Goal: Task Accomplishment & Management: Use online tool/utility

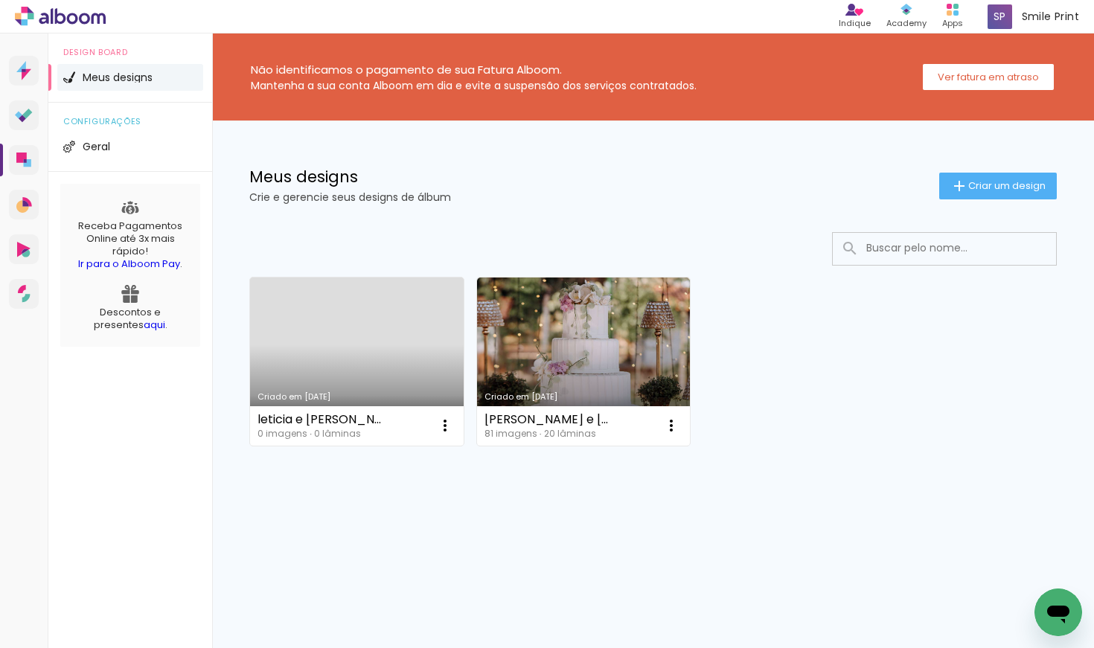
click at [365, 373] on link "Criado em [DATE]" at bounding box center [357, 362] width 214 height 168
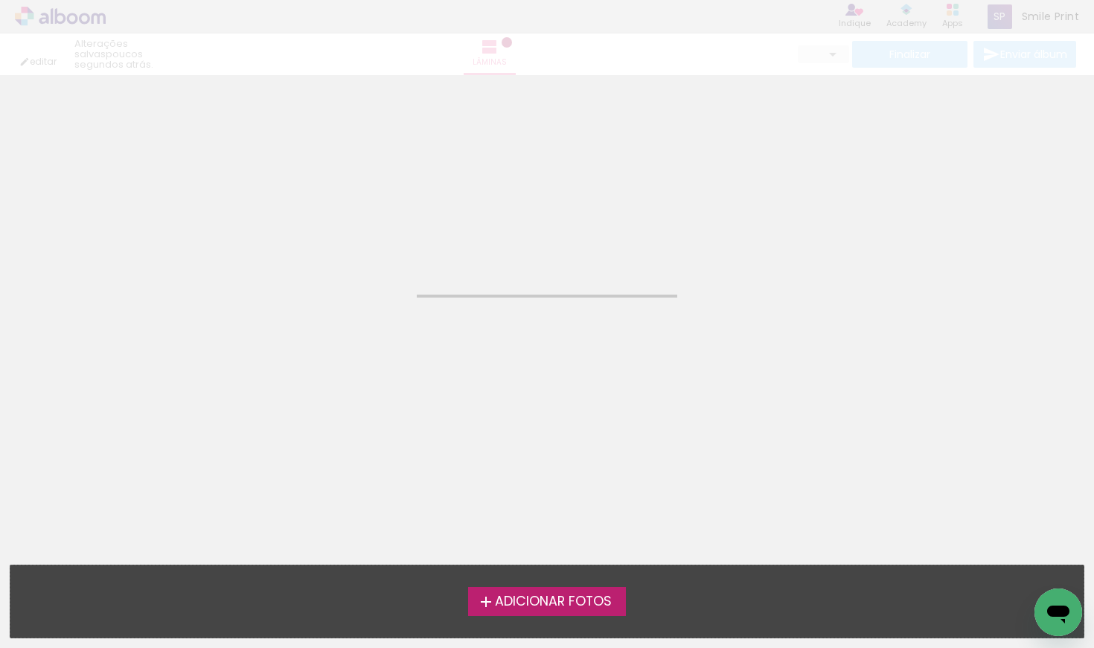
click at [365, 373] on neon-animated-pages "Confirmar Cancelar" at bounding box center [547, 361] width 1094 height 573
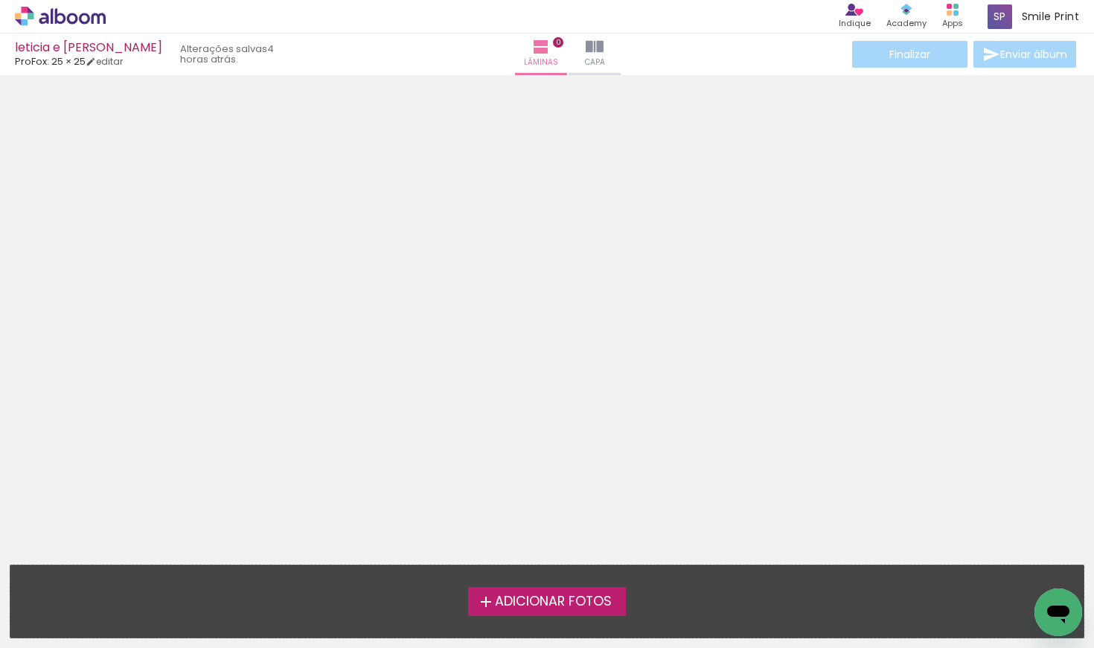
click at [533, 603] on span "Adicionar Fotos" at bounding box center [553, 601] width 117 height 13
click at [0, 0] on input "file" at bounding box center [0, 0] width 0 height 0
click at [557, 602] on span "Adicionar Fotos" at bounding box center [553, 601] width 117 height 13
click at [0, 0] on input "file" at bounding box center [0, 0] width 0 height 0
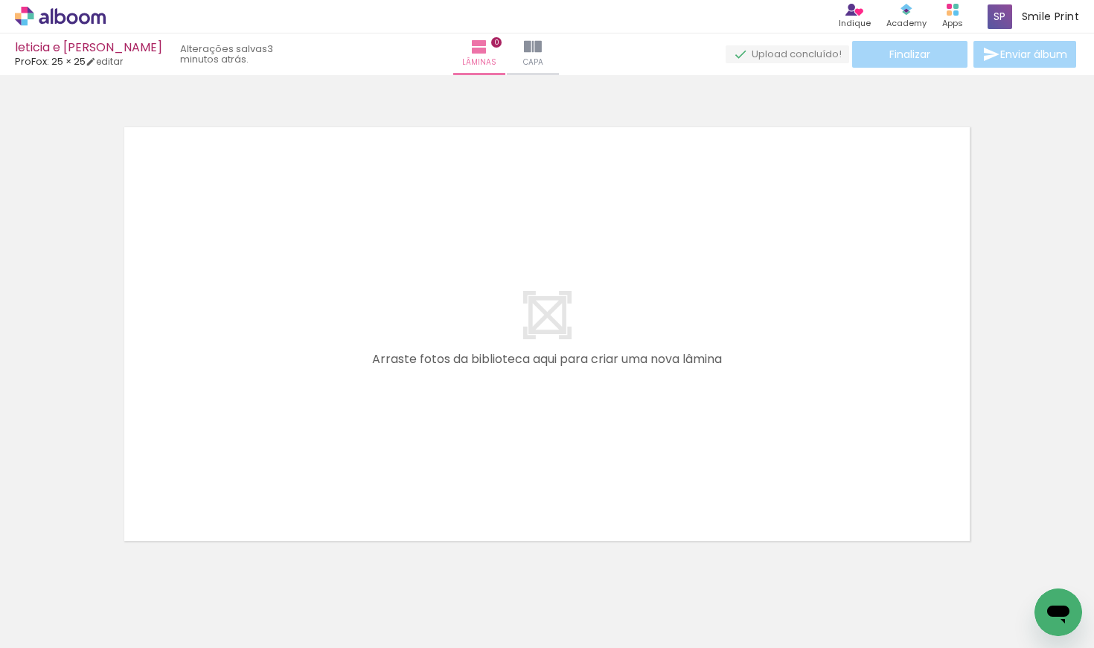
scroll to position [0, -1]
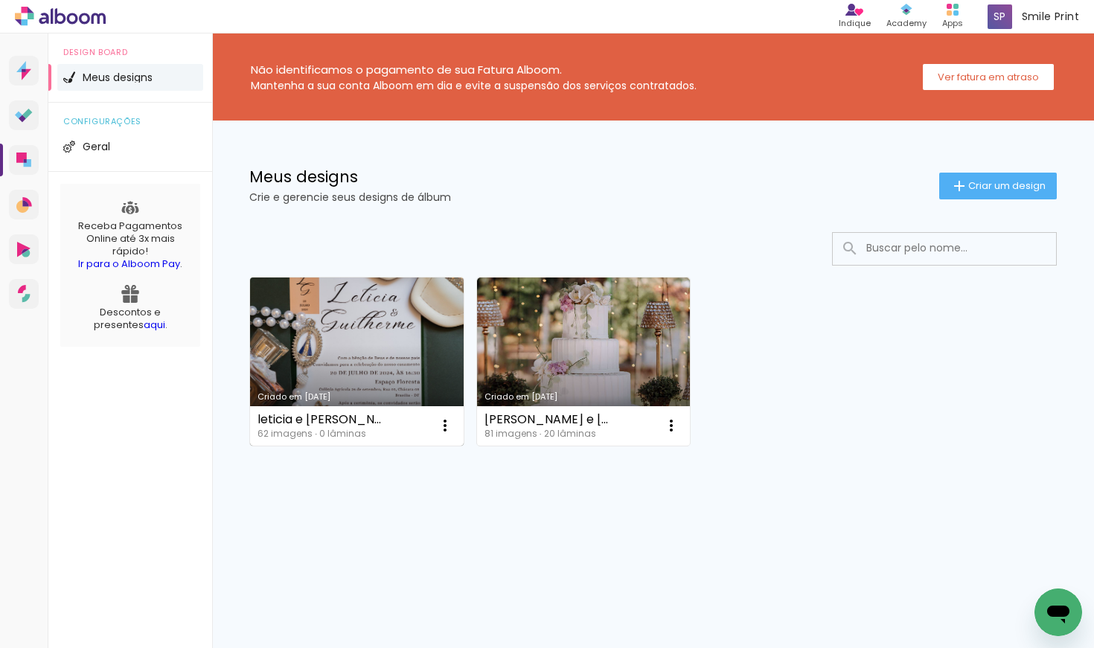
click at [396, 321] on link "Criado em [DATE]" at bounding box center [357, 362] width 214 height 168
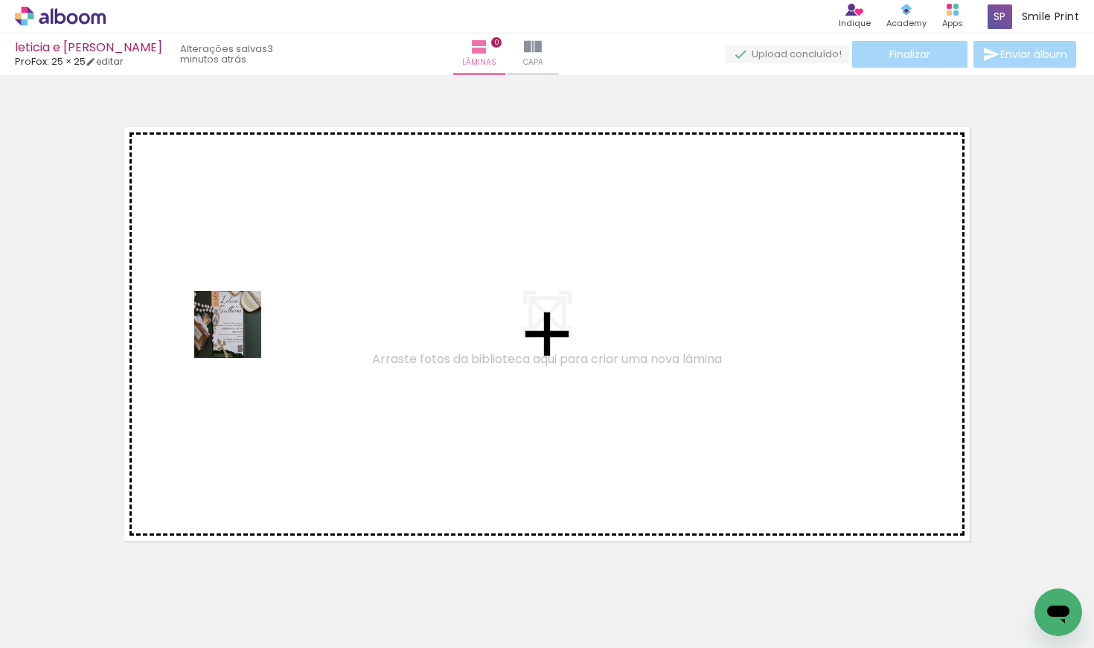
drag, startPoint x: 166, startPoint y: 600, endPoint x: 279, endPoint y: 266, distance: 352.7
click at [279, 266] on quentale-workspace at bounding box center [547, 324] width 1094 height 648
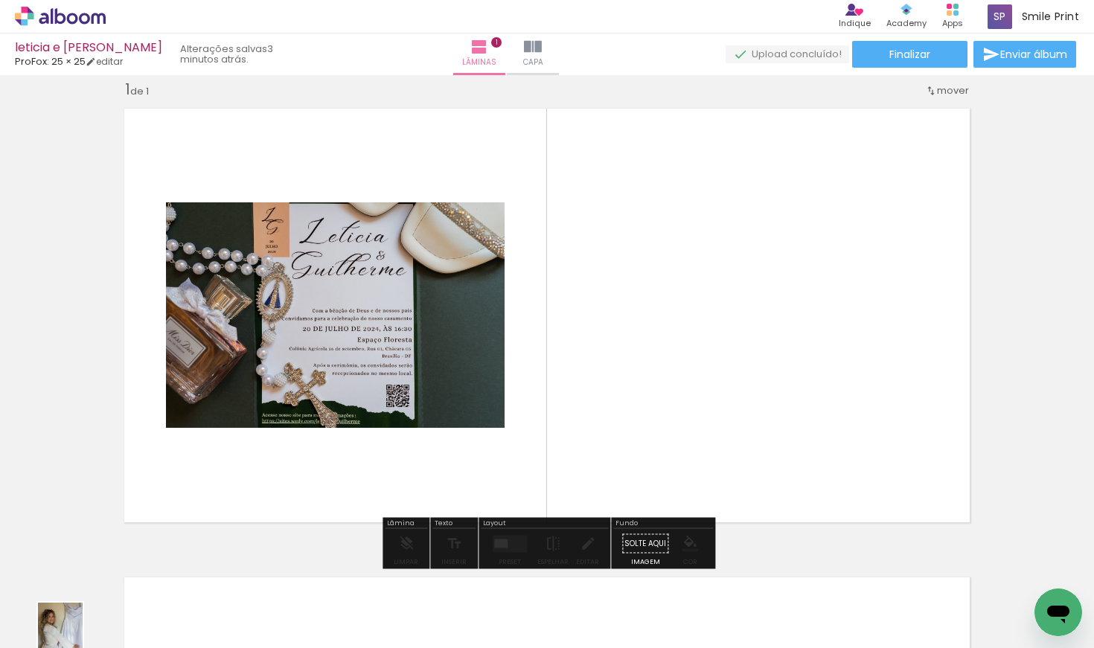
scroll to position [6, 0]
drag, startPoint x: 235, startPoint y: 602, endPoint x: 237, endPoint y: 622, distance: 20.1
click at [237, 622] on div at bounding box center [232, 598] width 49 height 74
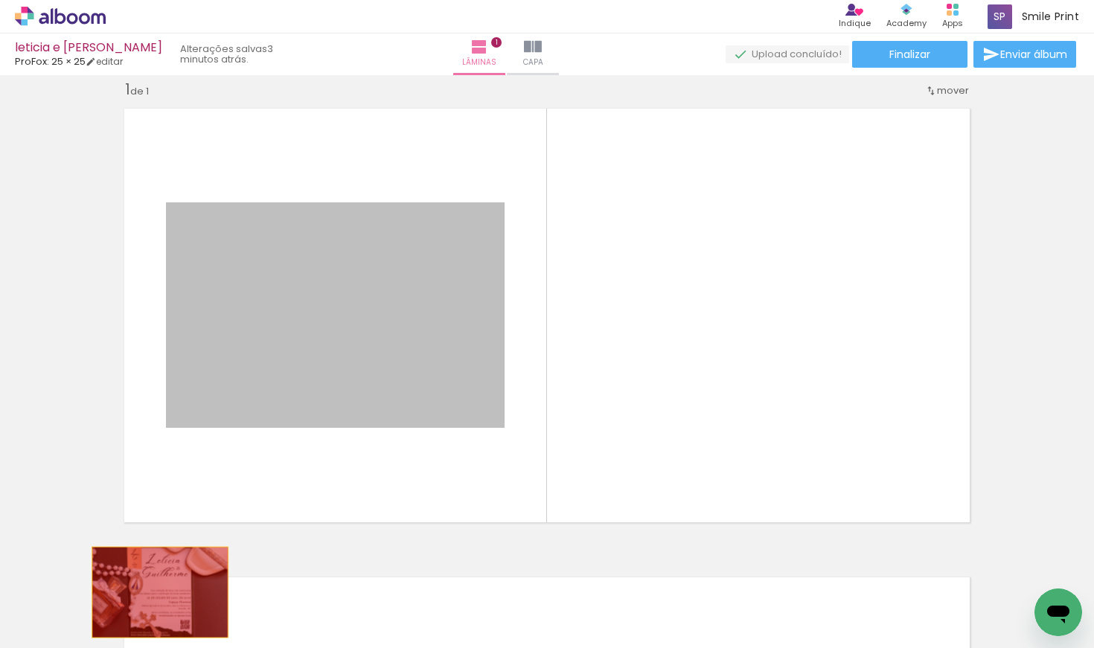
drag, startPoint x: 402, startPoint y: 378, endPoint x: 160, endPoint y: 593, distance: 323.6
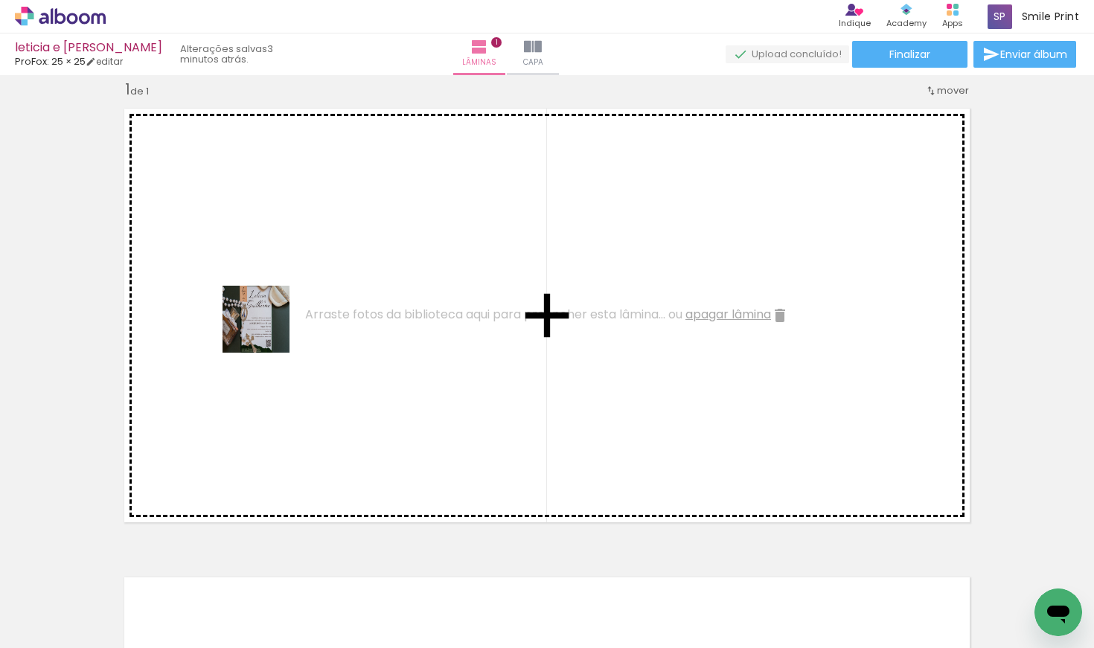
drag, startPoint x: 151, startPoint y: 601, endPoint x: 267, endPoint y: 330, distance: 294.6
click at [267, 330] on quentale-workspace at bounding box center [547, 324] width 1094 height 648
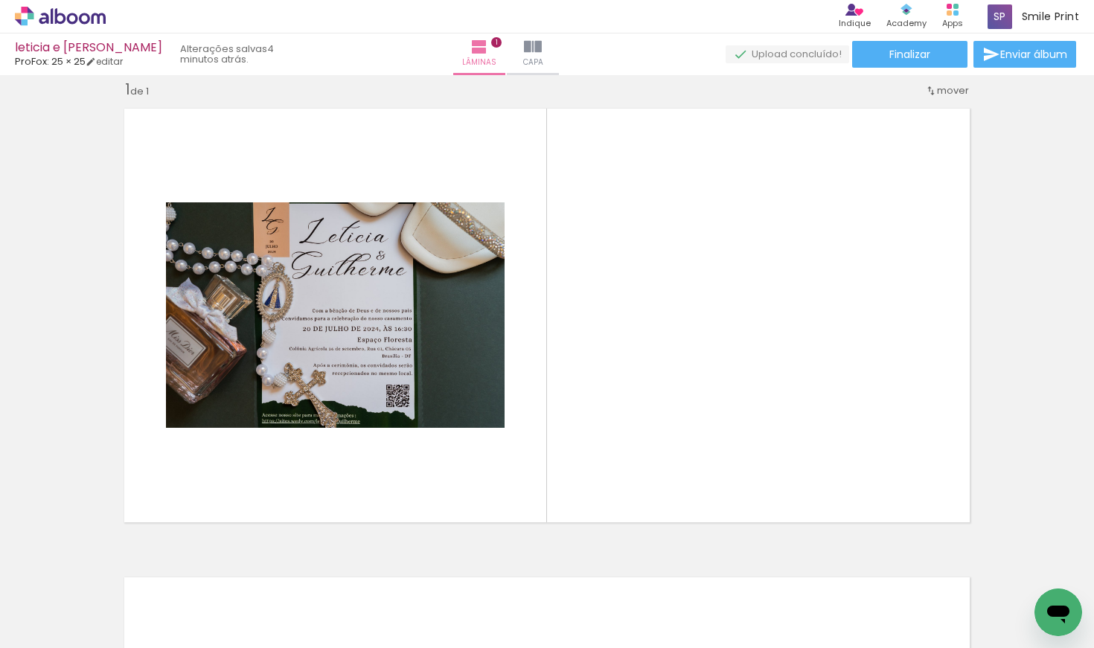
scroll to position [0, 61]
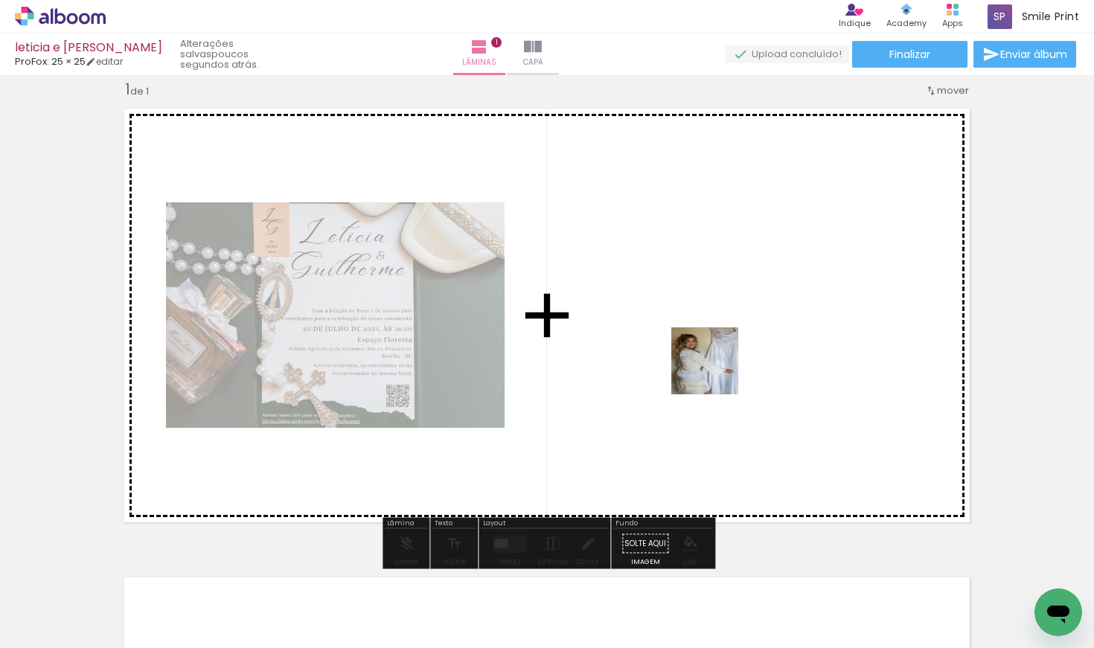
drag, startPoint x: 176, startPoint y: 612, endPoint x: 716, endPoint y: 371, distance: 591.5
click at [716, 371] on quentale-workspace at bounding box center [547, 324] width 1094 height 648
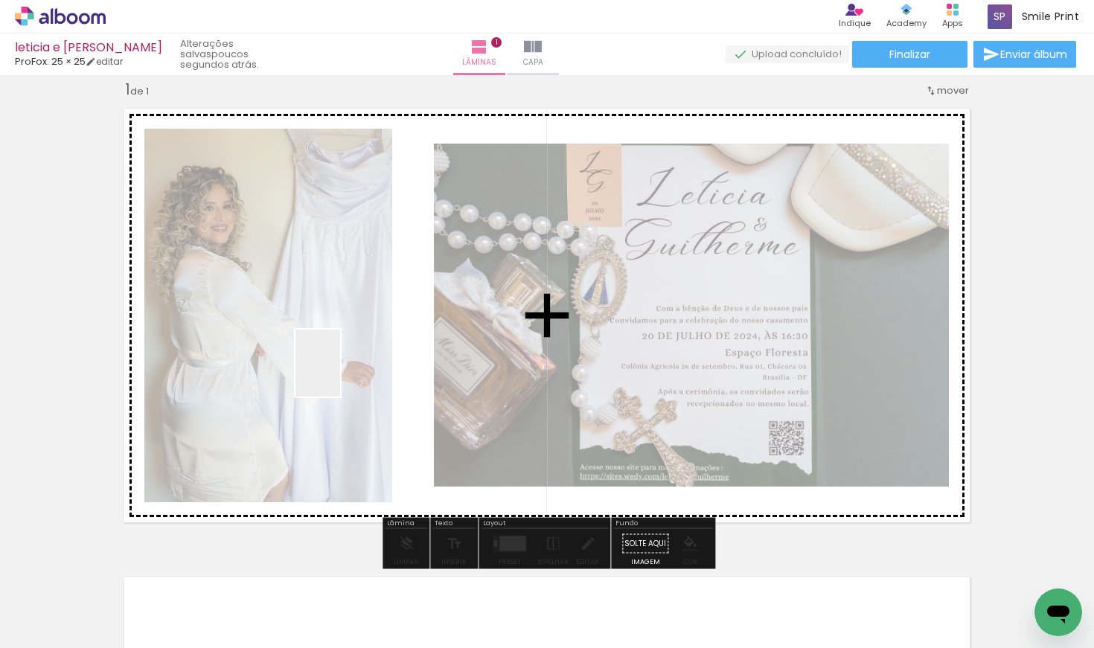
click at [349, 365] on quentale-workspace at bounding box center [547, 324] width 1094 height 648
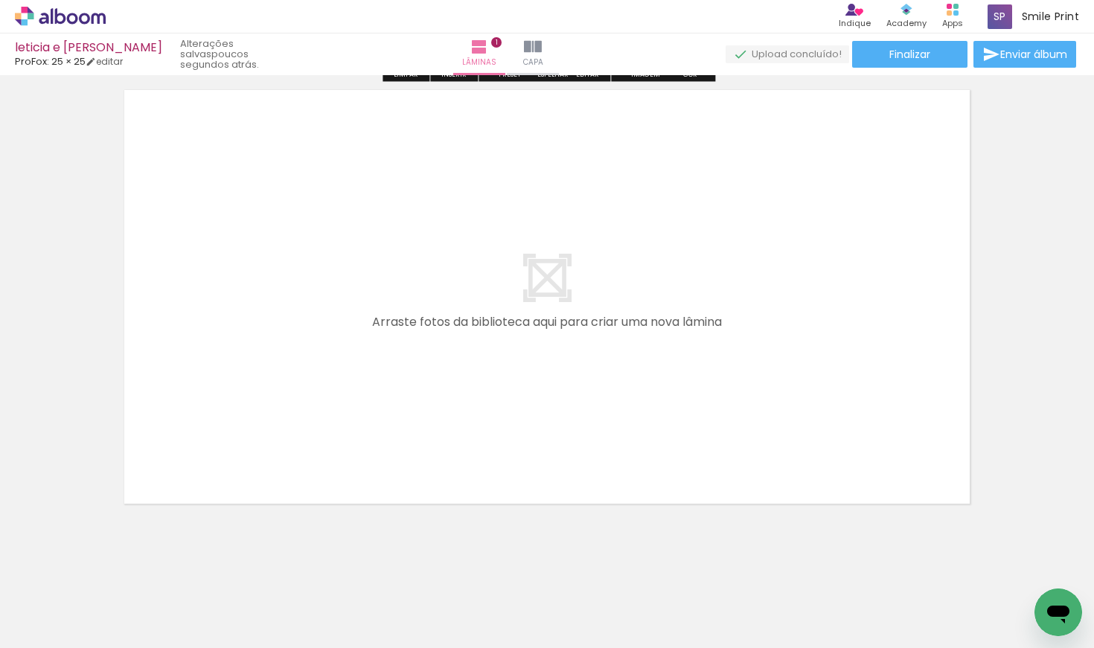
scroll to position [510, 0]
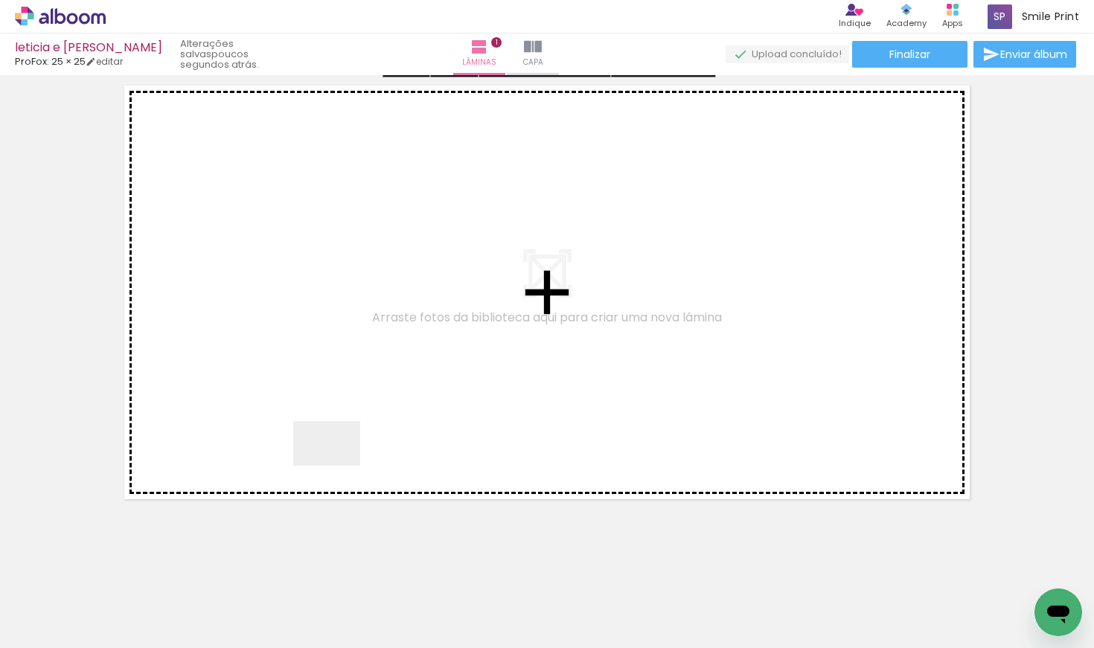
drag, startPoint x: 353, startPoint y: 609, endPoint x: 335, endPoint y: 370, distance: 239.6
click at [335, 370] on quentale-workspace at bounding box center [547, 324] width 1094 height 648
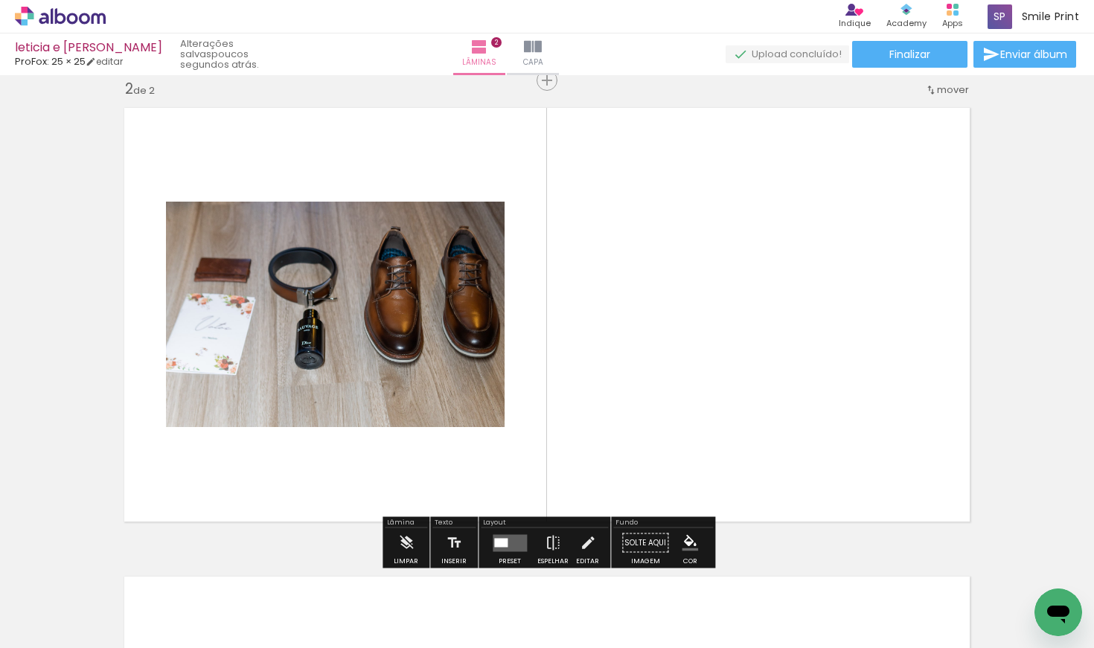
scroll to position [487, 0]
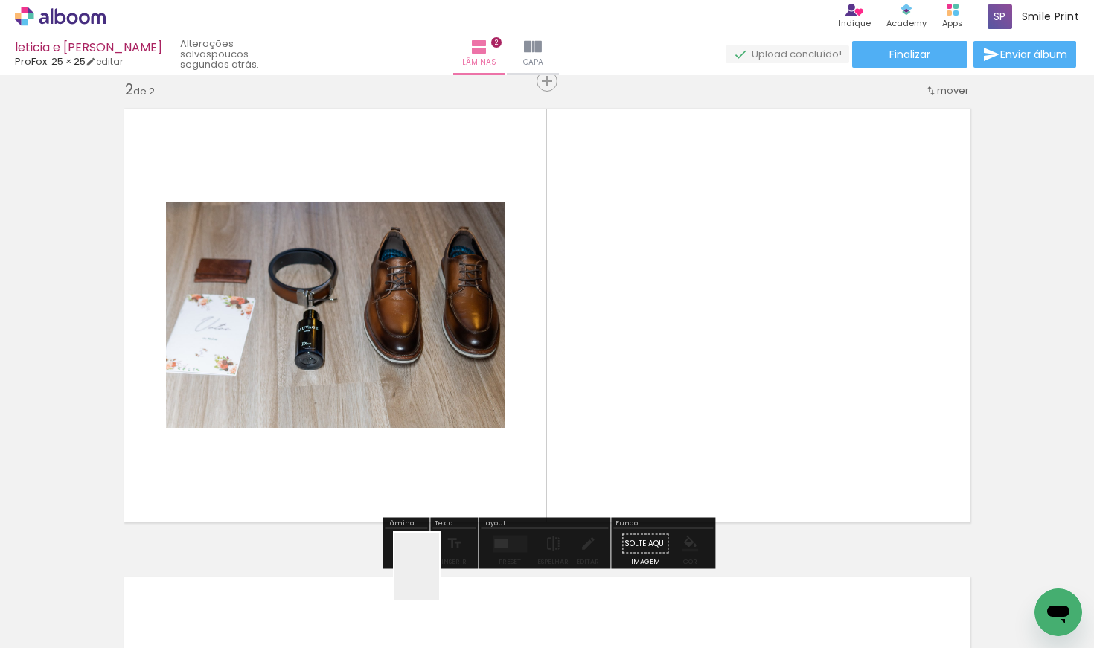
drag, startPoint x: 422, startPoint y: 600, endPoint x: 564, endPoint y: 432, distance: 220.7
click at [564, 432] on quentale-workspace at bounding box center [547, 324] width 1094 height 648
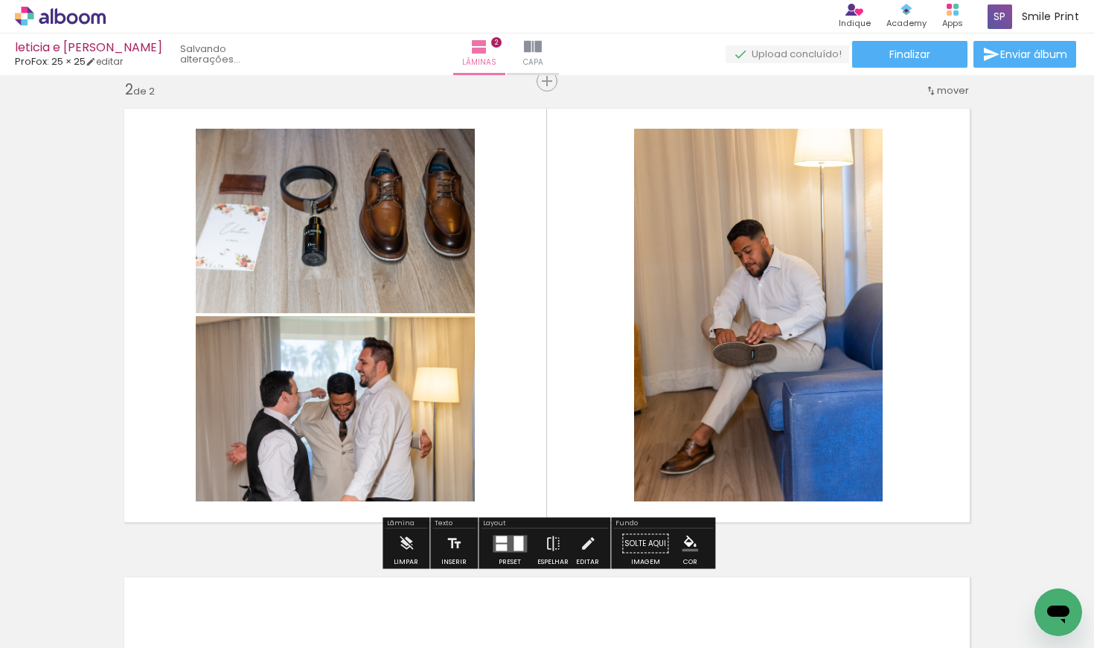
drag, startPoint x: 596, startPoint y: 606, endPoint x: 567, endPoint y: 458, distance: 150.9
click at [567, 458] on quentale-workspace at bounding box center [547, 324] width 1094 height 648
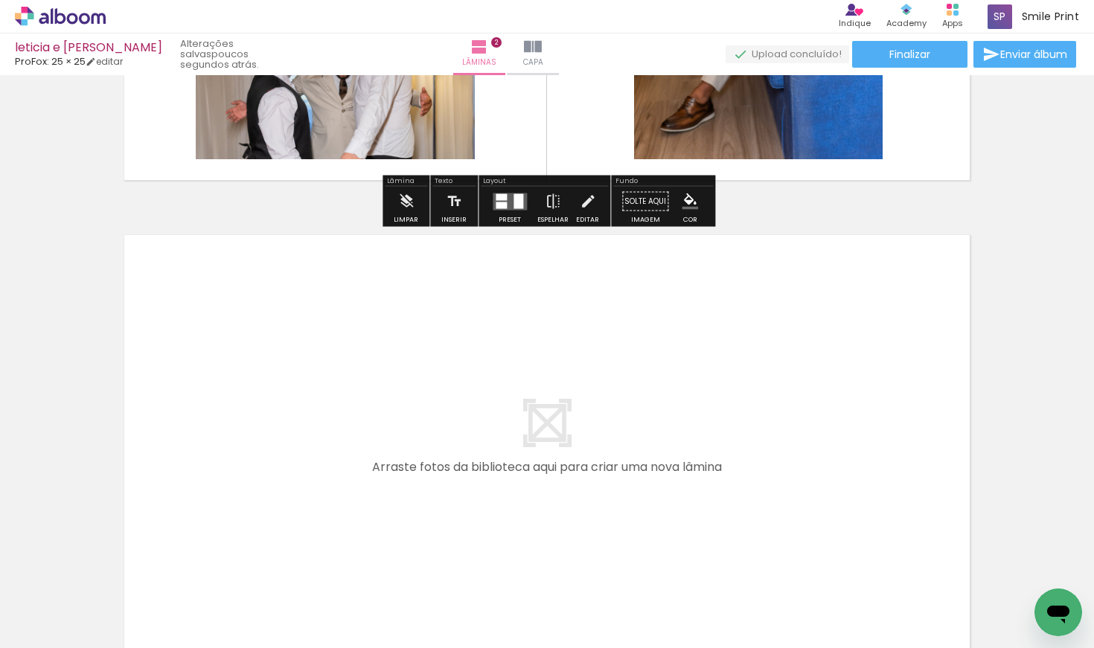
scroll to position [841, 0]
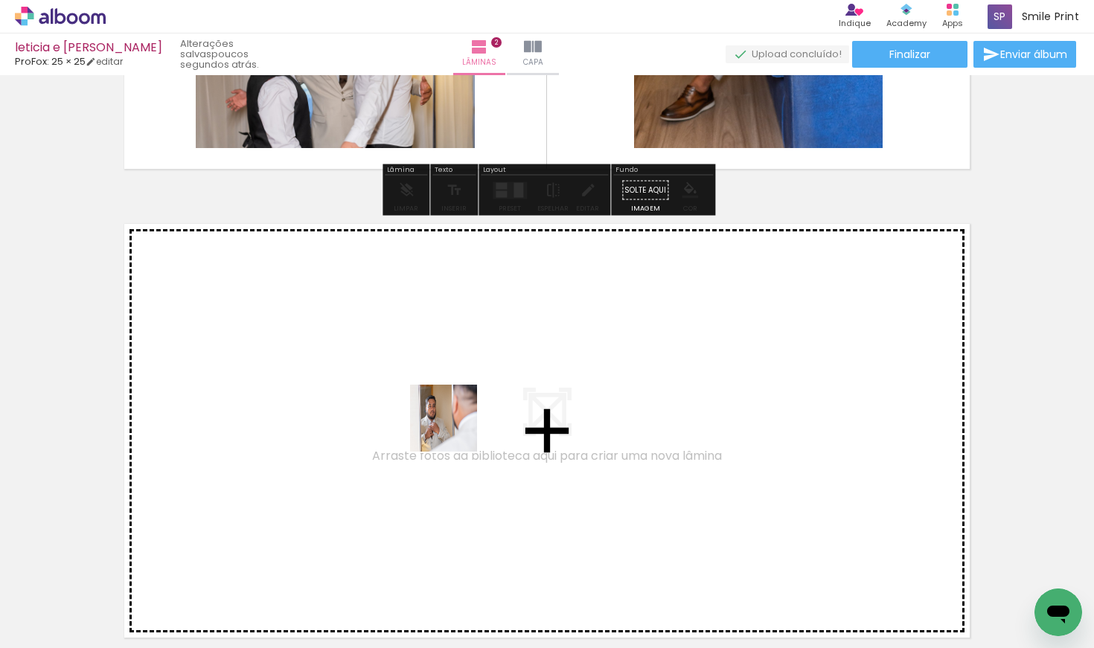
click at [451, 424] on quentale-workspace at bounding box center [547, 324] width 1094 height 648
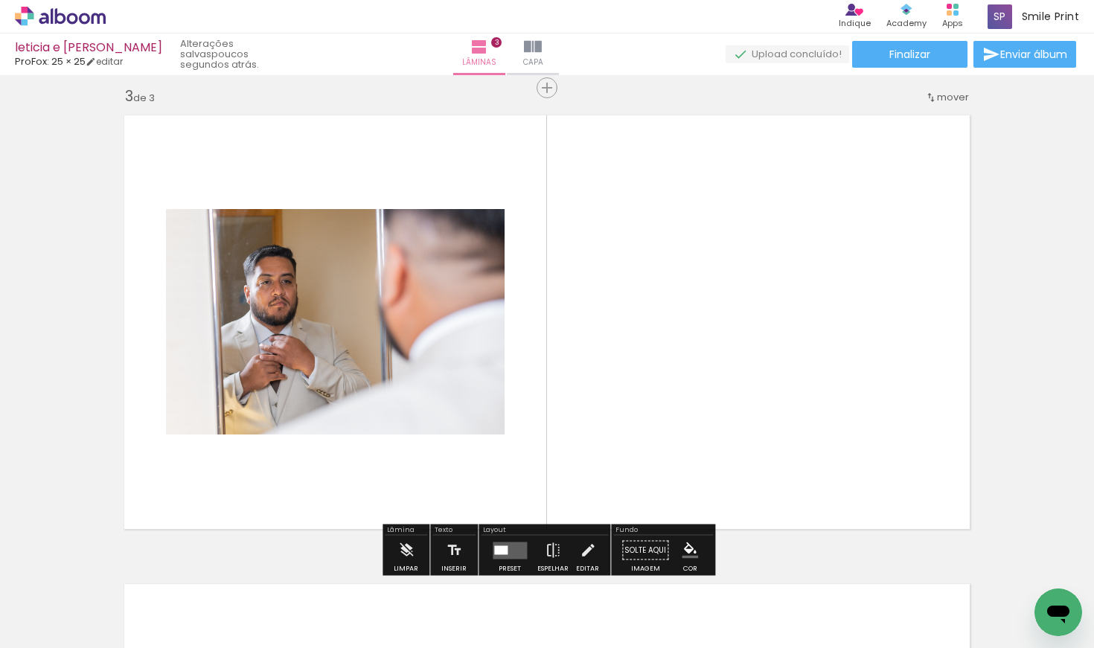
scroll to position [956, 0]
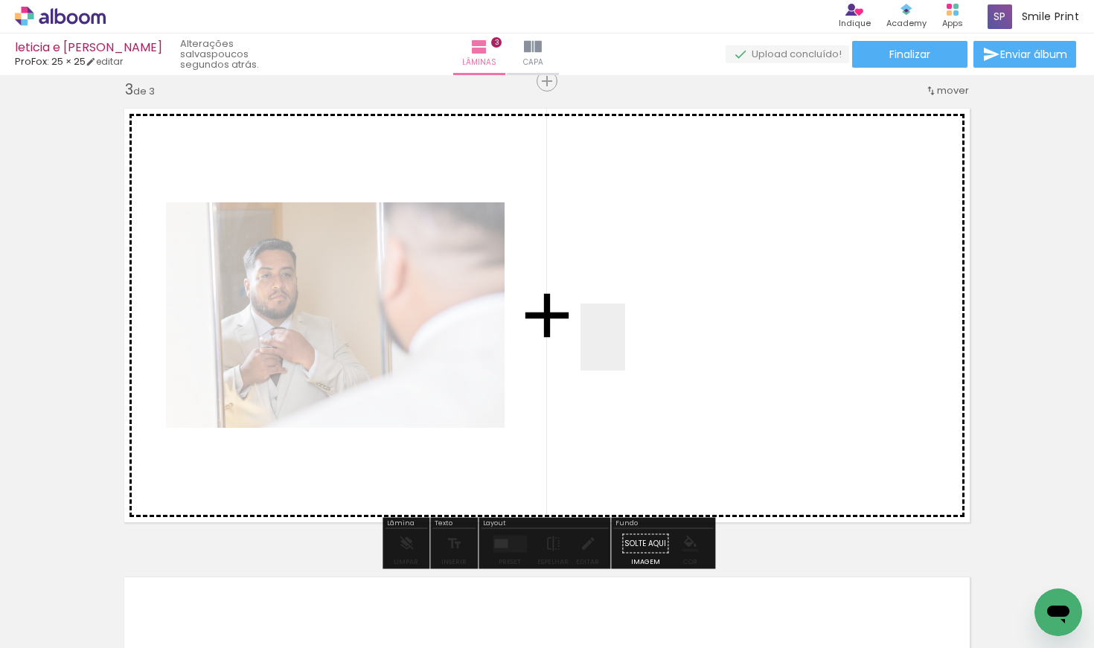
drag, startPoint x: 624, startPoint y: 619, endPoint x: 625, endPoint y: 348, distance: 270.8
click at [625, 348] on quentale-workspace at bounding box center [547, 324] width 1094 height 648
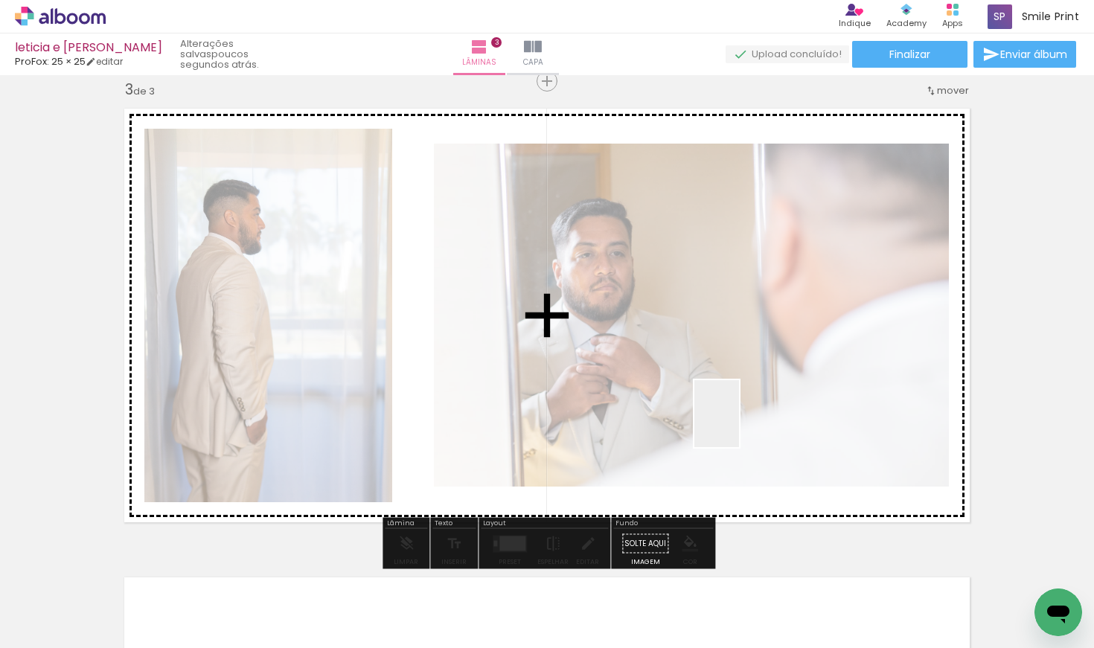
drag, startPoint x: 735, startPoint y: 591, endPoint x: 744, endPoint y: 408, distance: 184.0
click at [744, 408] on quentale-workspace at bounding box center [547, 324] width 1094 height 648
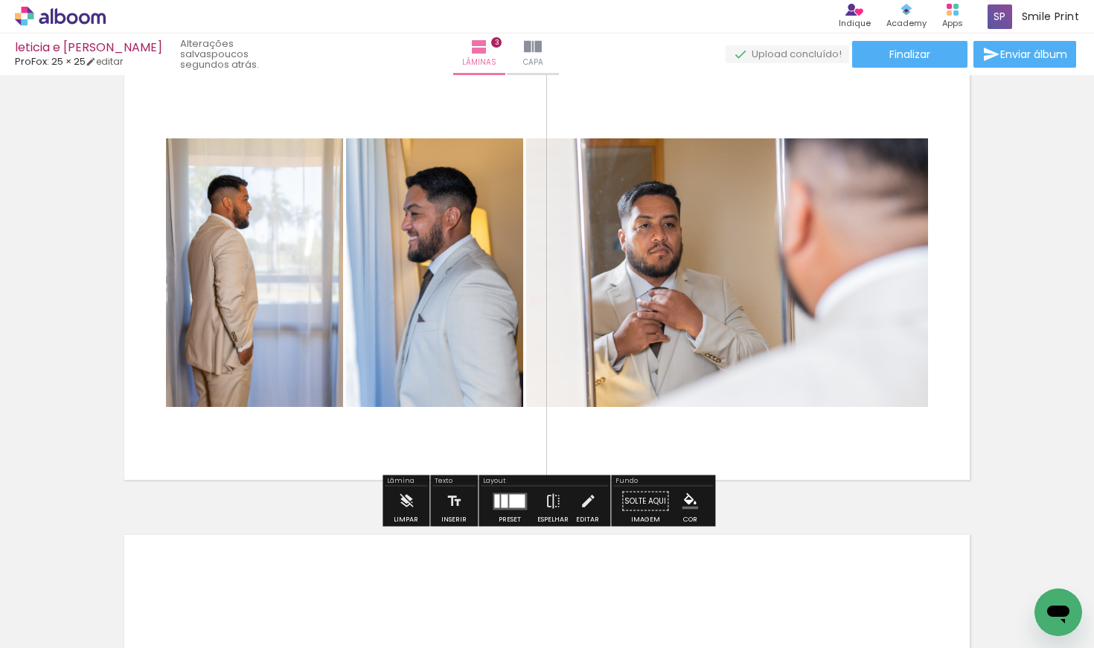
scroll to position [999, 0]
click at [516, 498] on div at bounding box center [517, 499] width 16 height 13
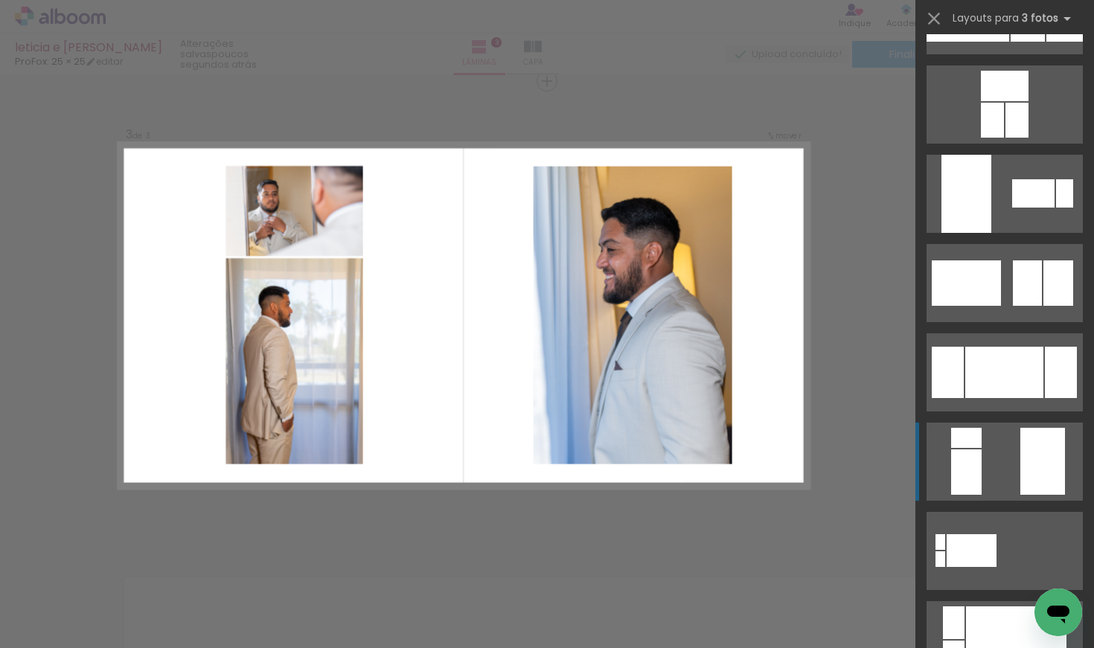
scroll to position [167, 0]
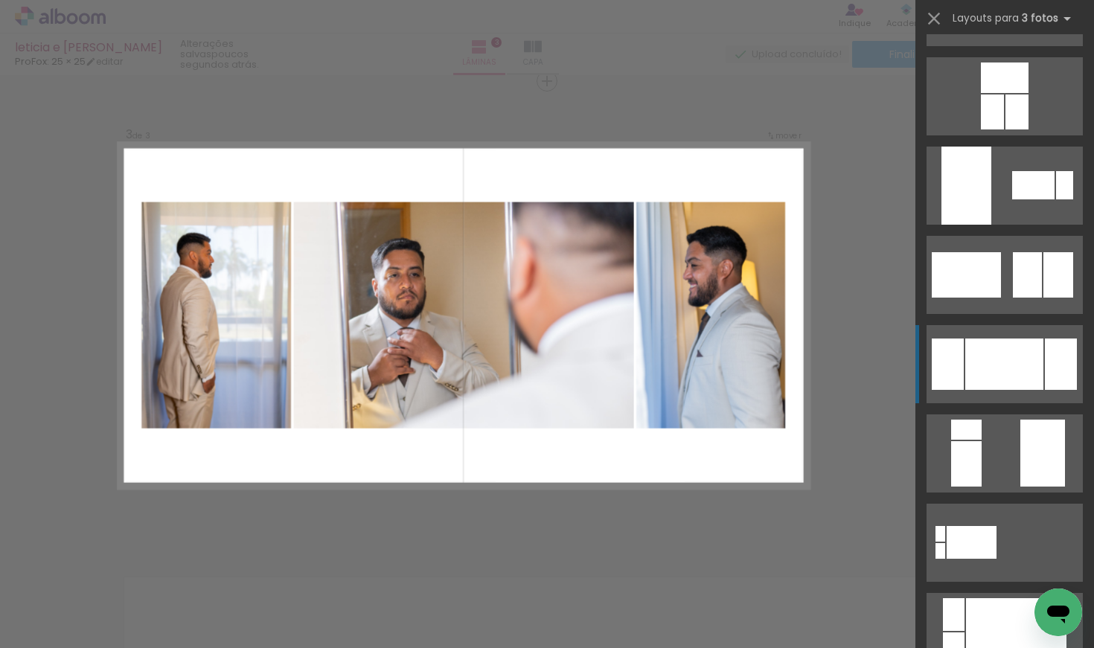
click at [1003, 386] on div at bounding box center [1004, 364] width 78 height 51
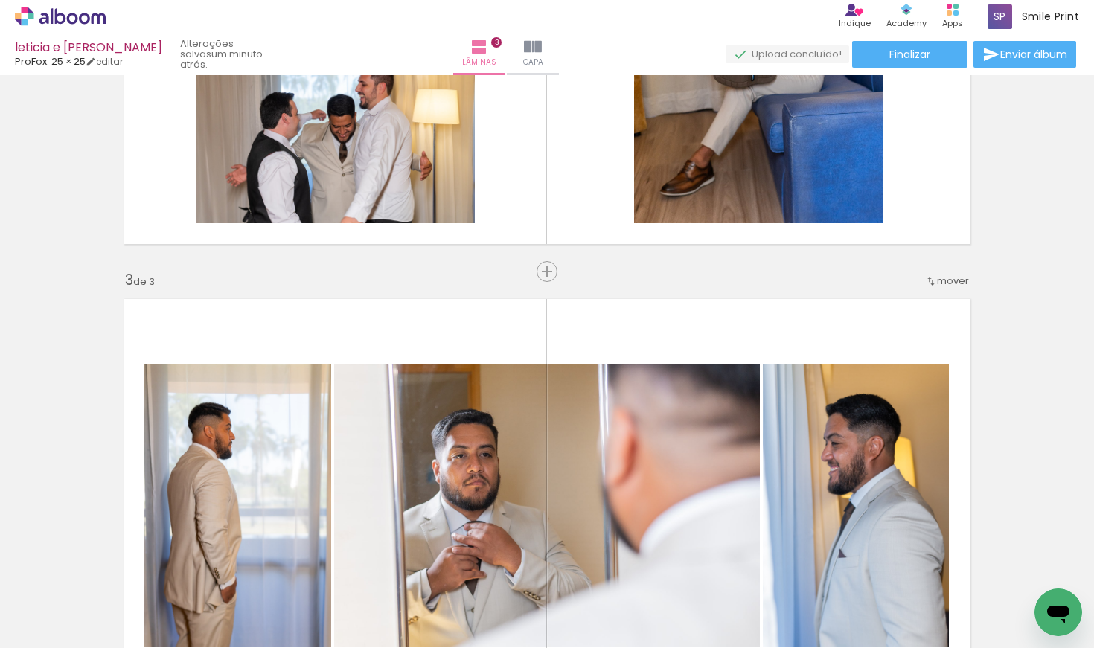
scroll to position [754, 0]
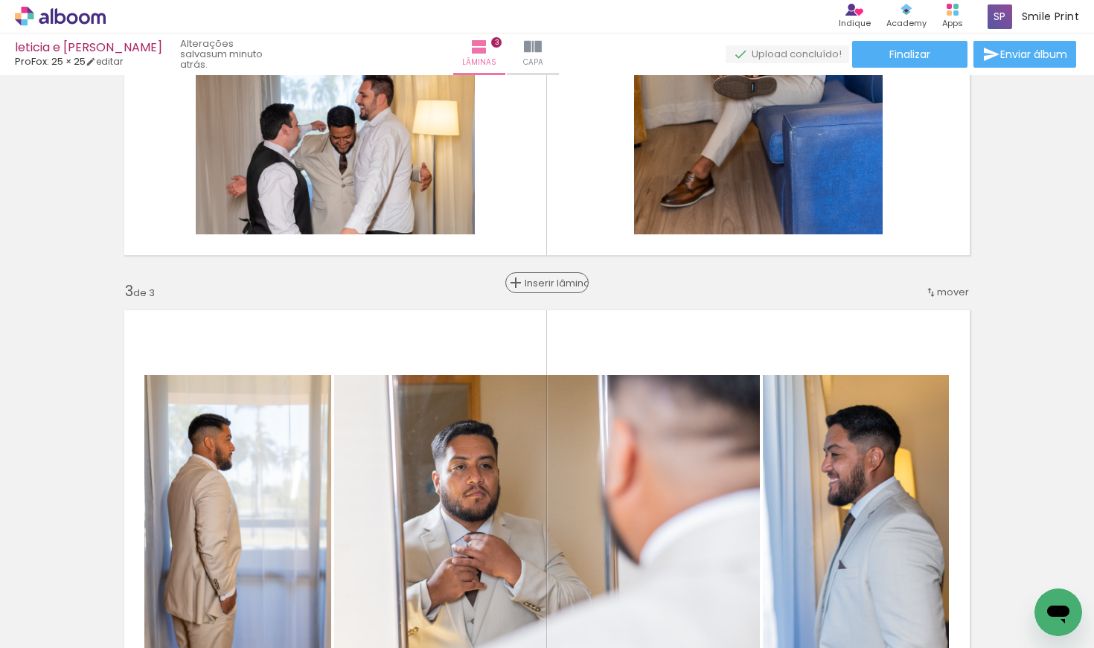
click at [548, 289] on div "Inserir lâmina" at bounding box center [547, 283] width 80 height 18
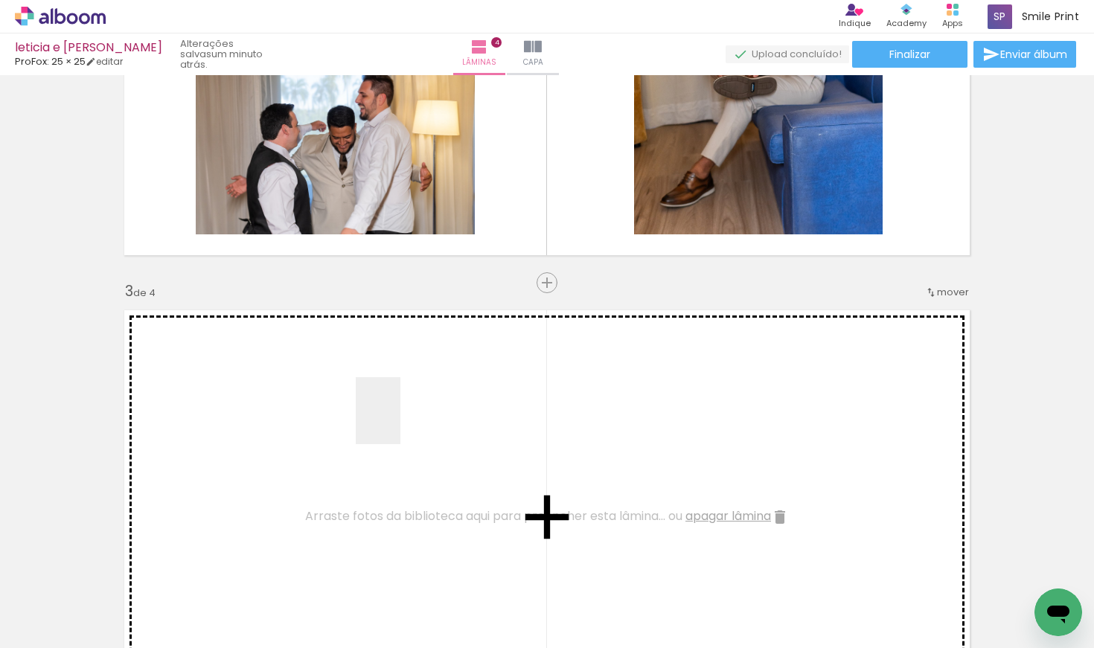
drag, startPoint x: 400, startPoint y: 597, endPoint x: 400, endPoint y: 402, distance: 195.7
click at [400, 402] on quentale-workspace at bounding box center [547, 324] width 1094 height 648
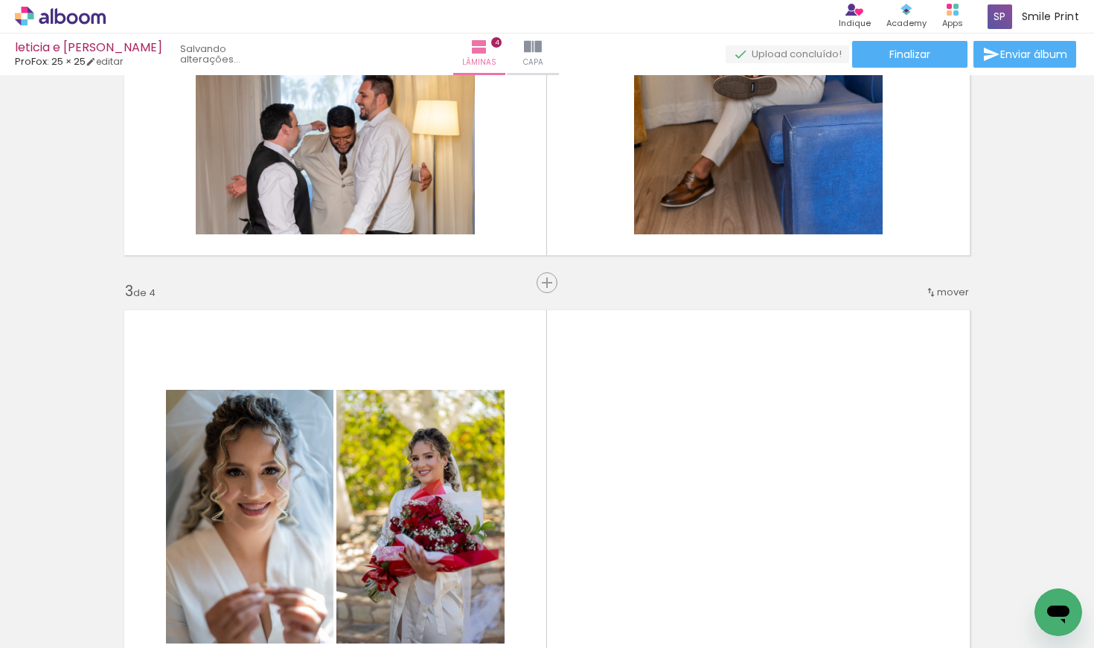
drag, startPoint x: 829, startPoint y: 609, endPoint x: 651, endPoint y: 351, distance: 312.9
click at [651, 351] on quentale-workspace at bounding box center [547, 324] width 1094 height 648
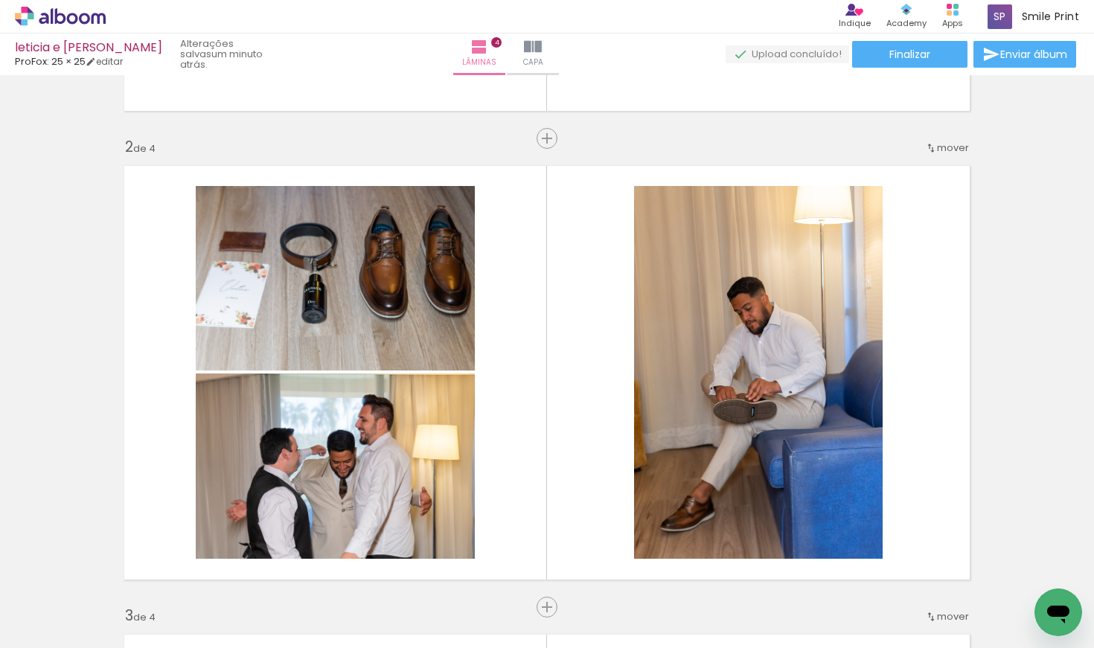
scroll to position [423, 0]
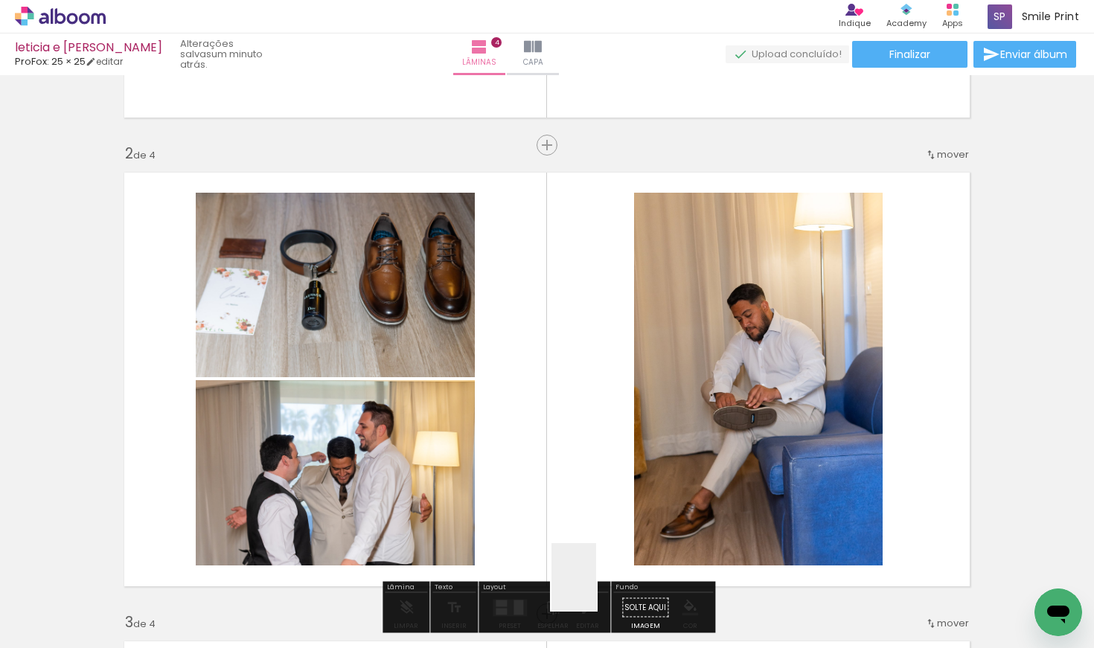
drag, startPoint x: 596, startPoint y: 599, endPoint x: 589, endPoint y: 358, distance: 241.2
click at [589, 358] on quentale-workspace at bounding box center [547, 324] width 1094 height 648
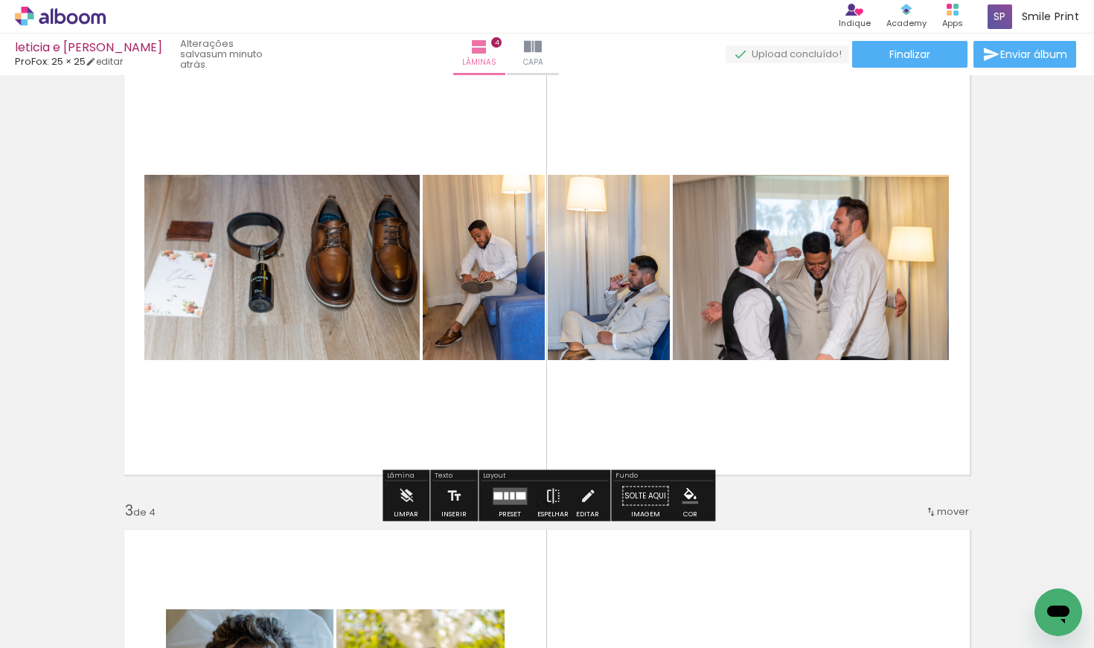
scroll to position [536, 0]
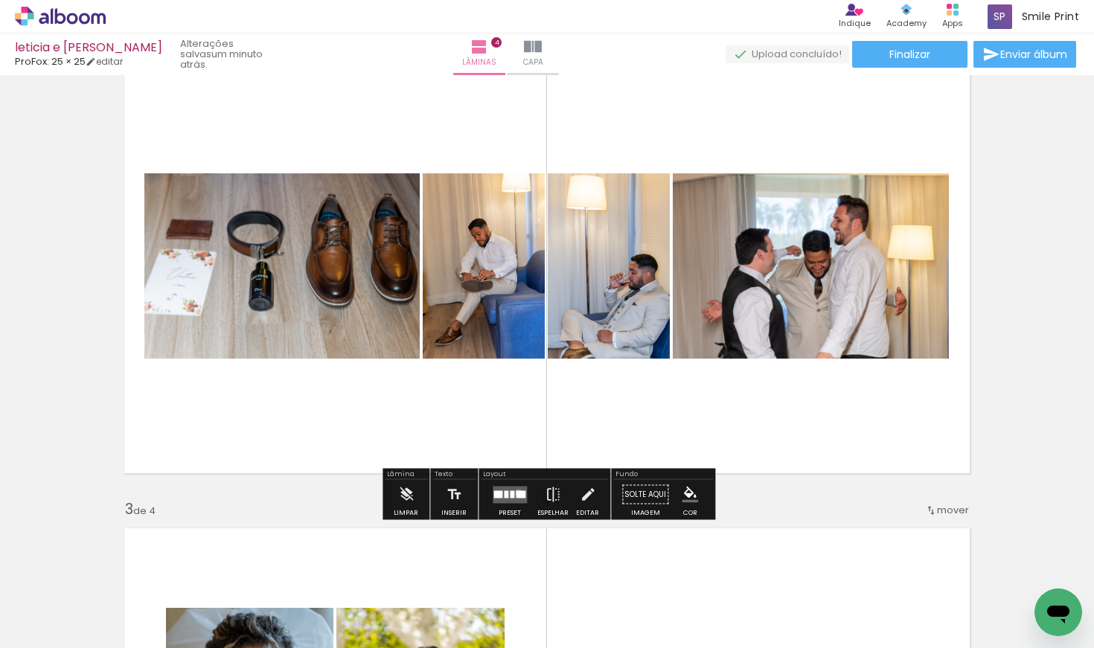
click at [516, 493] on div at bounding box center [521, 493] width 10 height 7
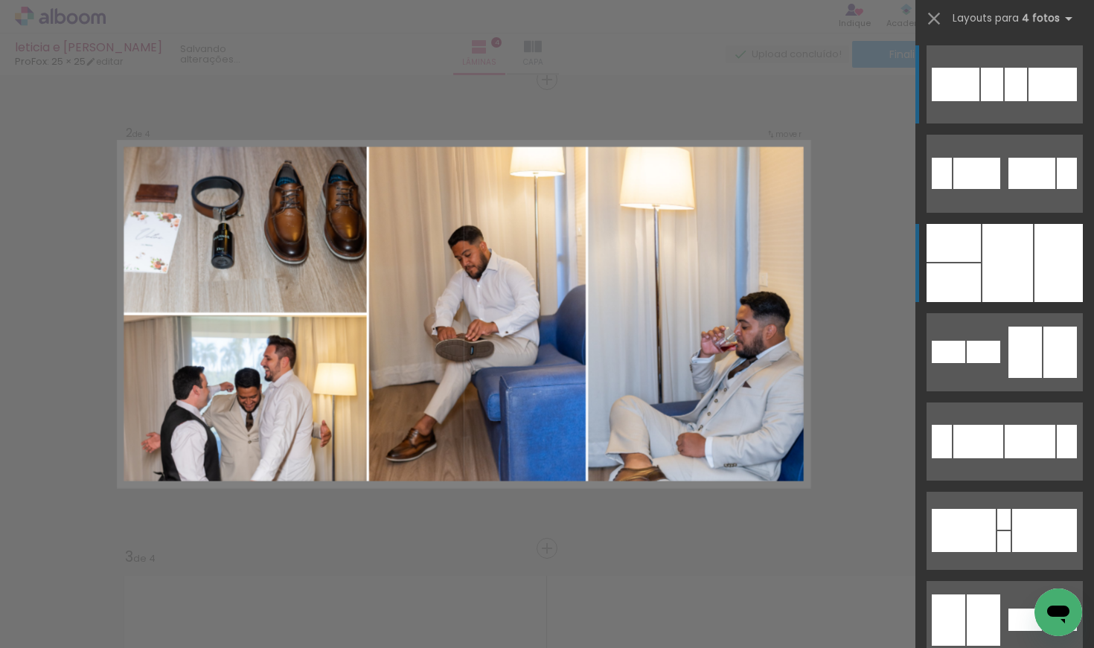
scroll to position [487, 0]
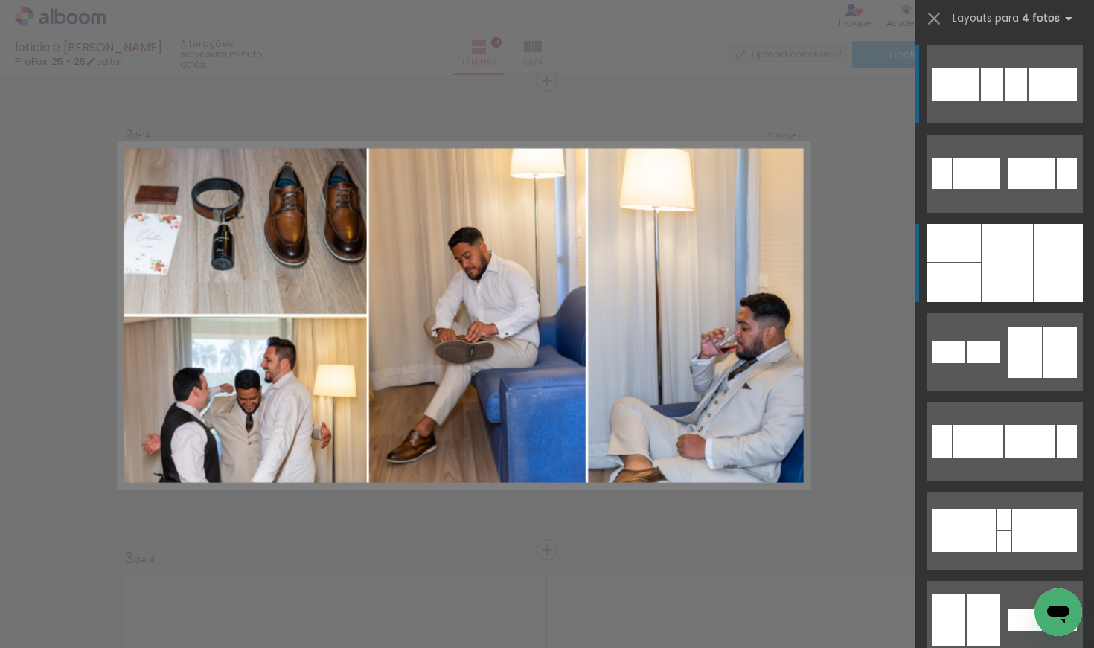
click at [987, 254] on div at bounding box center [1007, 263] width 51 height 78
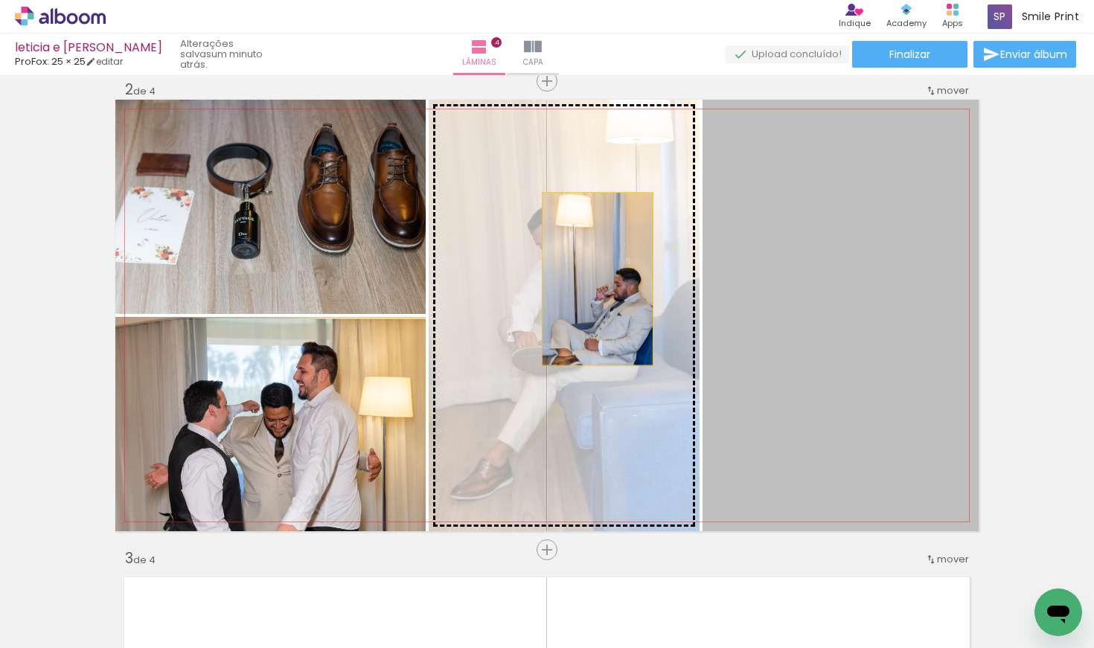
drag, startPoint x: 862, startPoint y: 290, endPoint x: 597, endPoint y: 280, distance: 265.1
click at [0, 0] on slot at bounding box center [0, 0] width 0 height 0
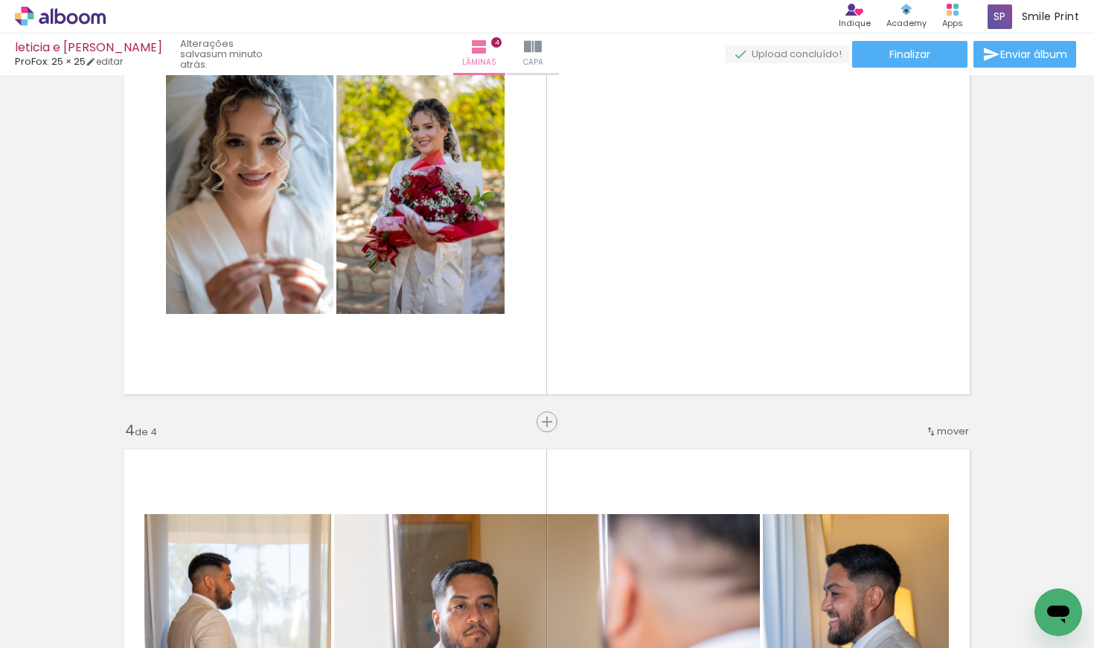
scroll to position [1086, 0]
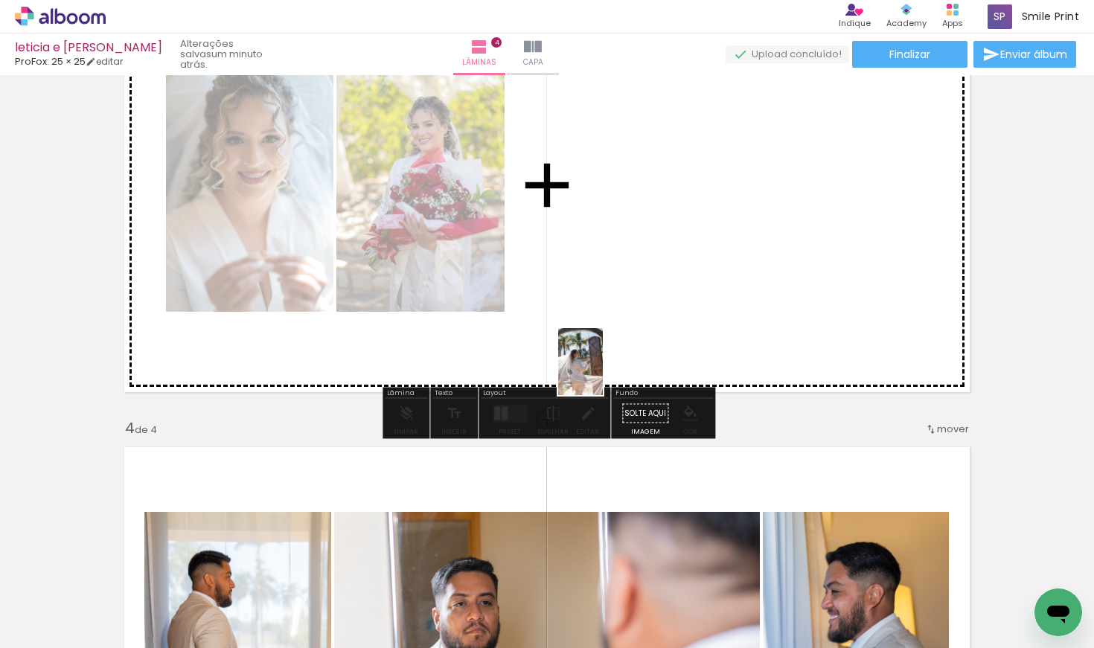
drag, startPoint x: 509, startPoint y: 618, endPoint x: 600, endPoint y: 375, distance: 259.0
click at [600, 375] on quentale-workspace at bounding box center [547, 324] width 1094 height 648
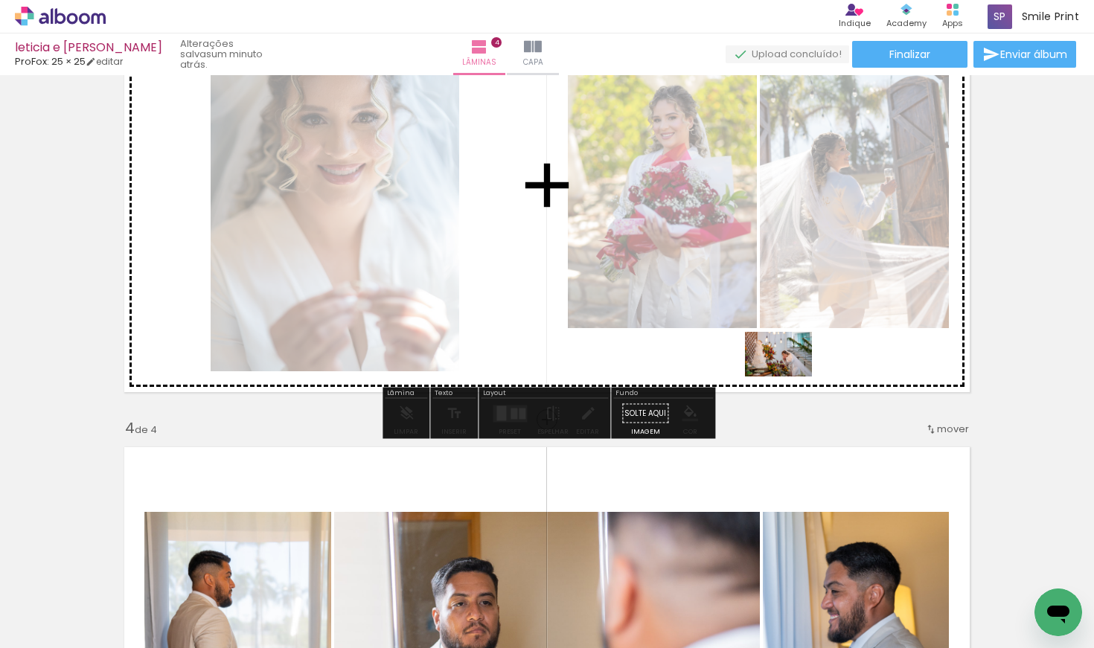
drag, startPoint x: 664, startPoint y: 599, endPoint x: 790, endPoint y: 376, distance: 256.5
click at [790, 376] on quentale-workspace at bounding box center [547, 324] width 1094 height 648
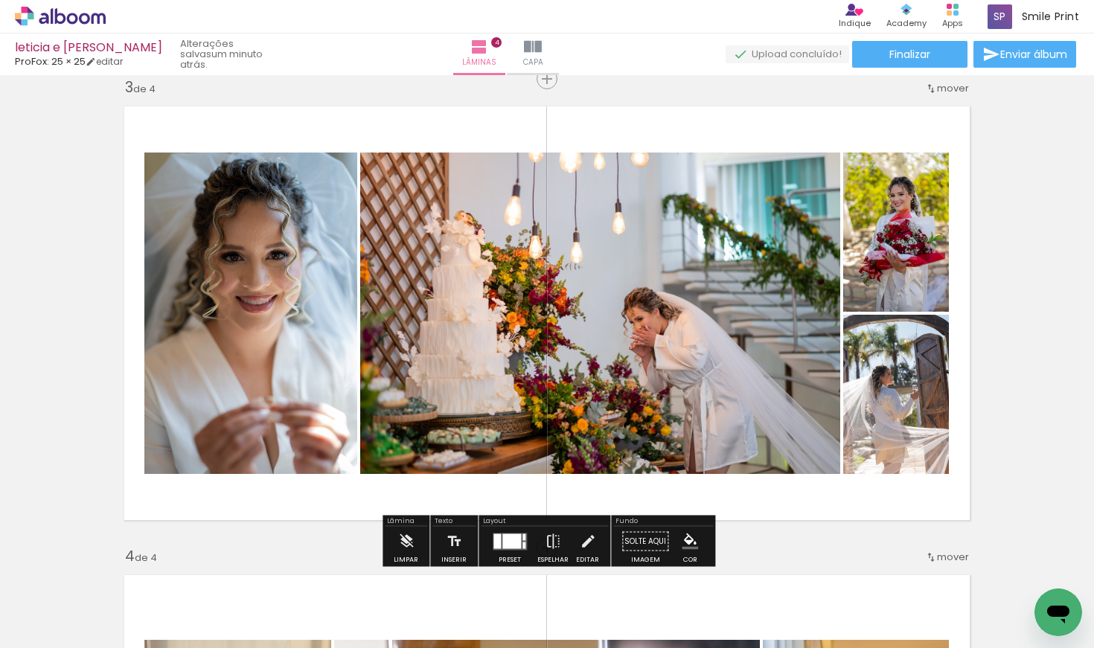
scroll to position [956, 0]
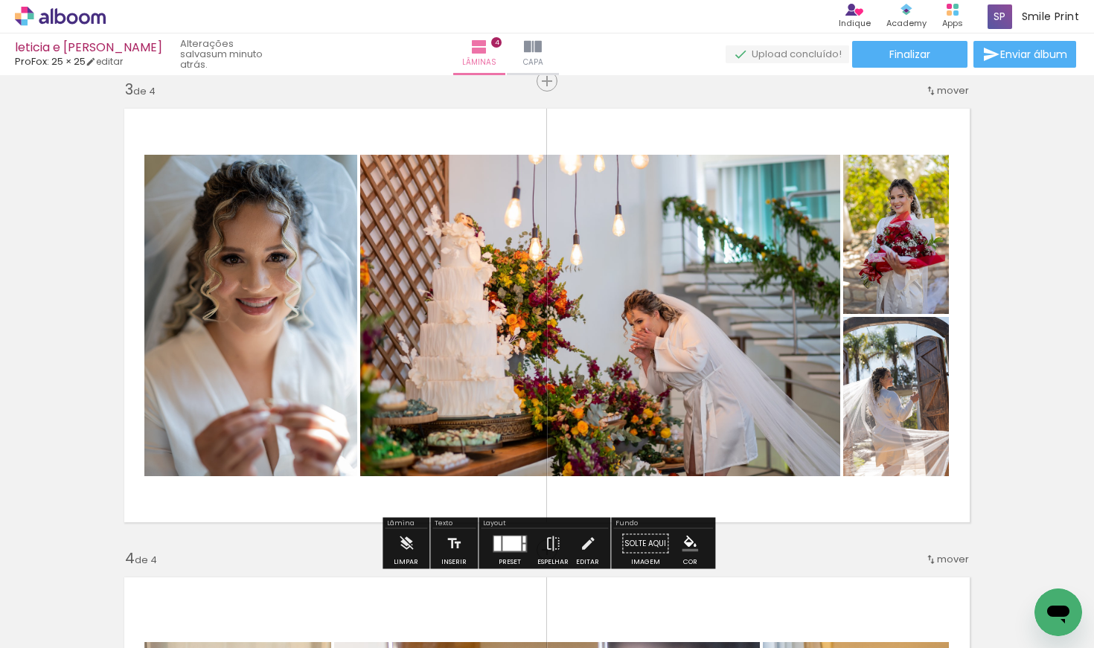
click at [506, 541] on div at bounding box center [511, 543] width 19 height 15
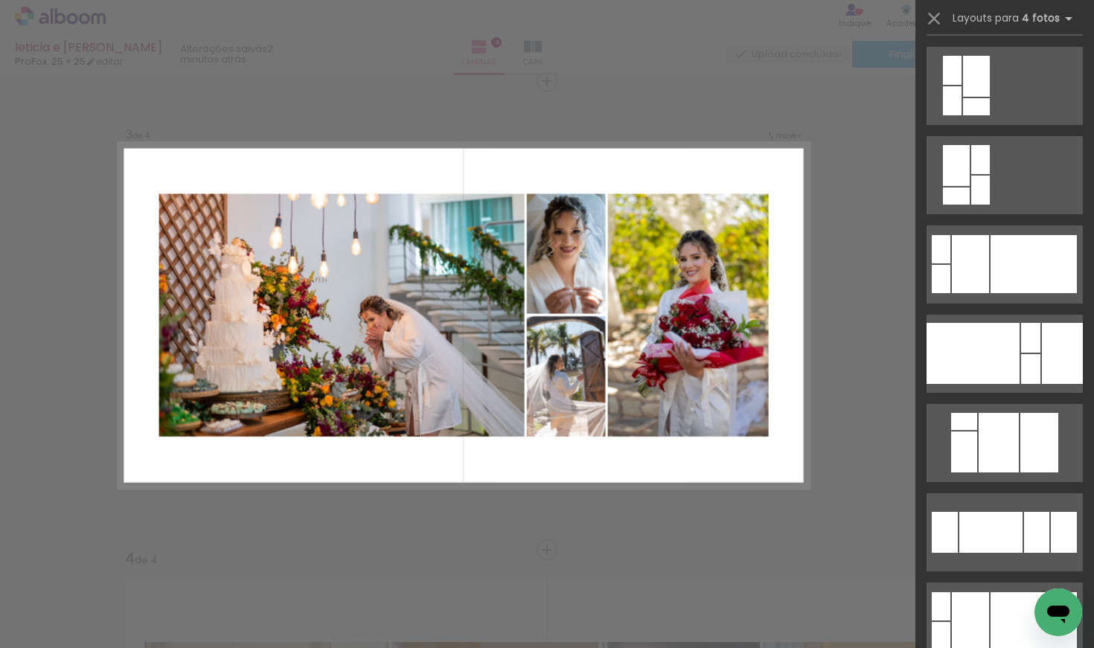
scroll to position [2579, 0]
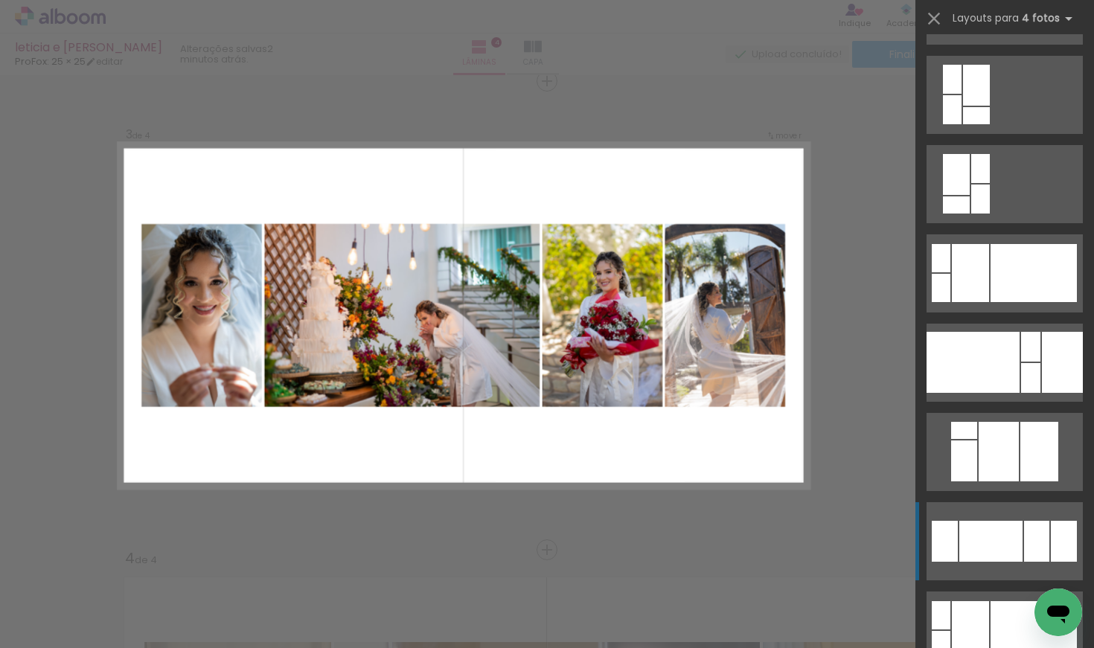
click at [983, 565] on quentale-layouter at bounding box center [1004, 541] width 156 height 78
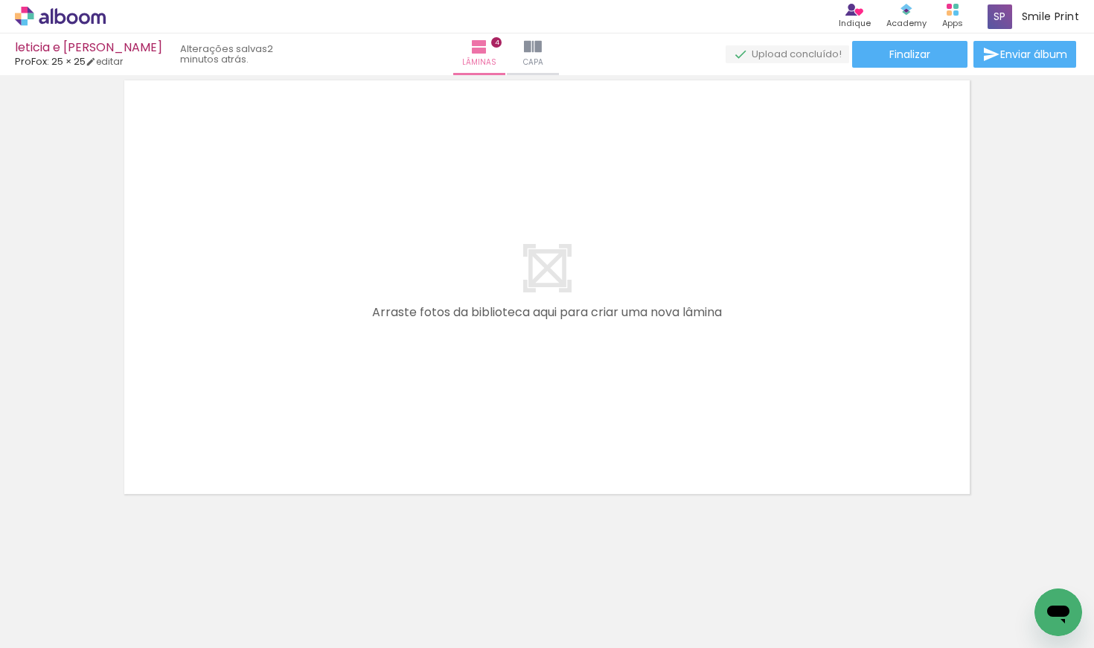
scroll to position [1922, 0]
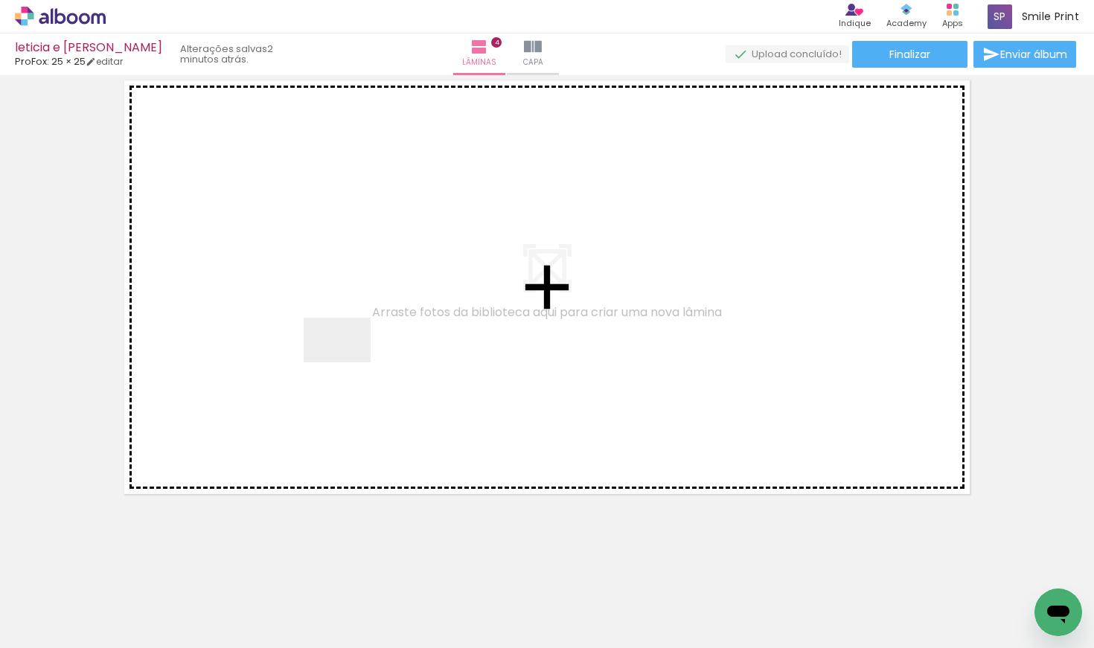
drag, startPoint x: 744, startPoint y: 602, endPoint x: 327, endPoint y: 348, distance: 487.8
click at [327, 348] on quentale-workspace at bounding box center [547, 324] width 1094 height 648
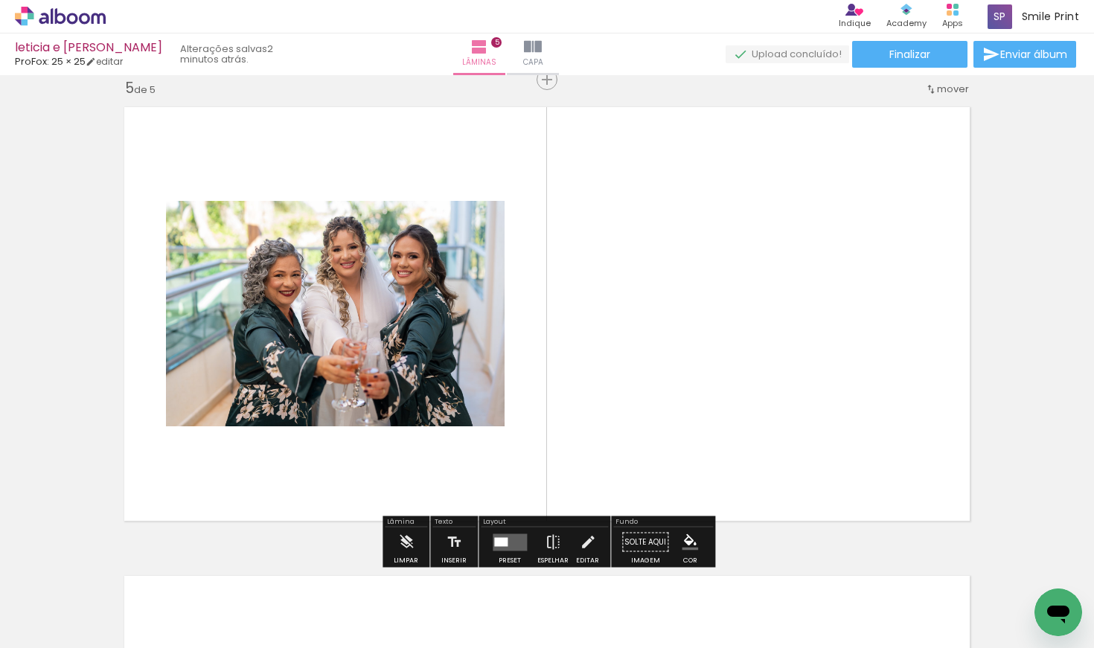
scroll to position [1892, 0]
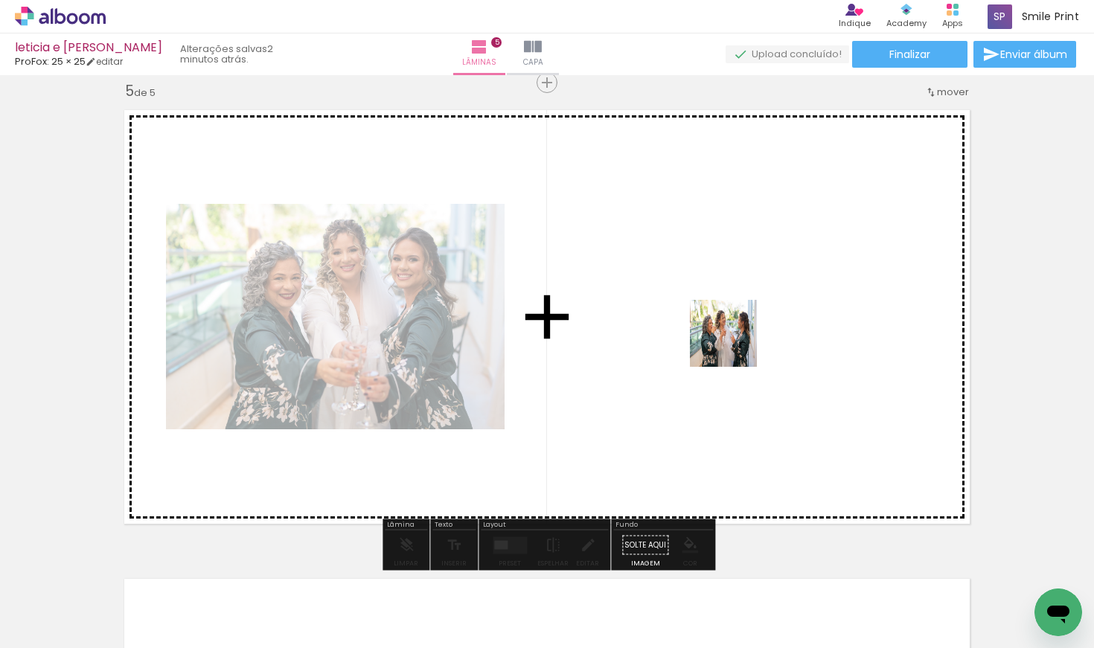
drag, startPoint x: 827, startPoint y: 589, endPoint x: 735, endPoint y: 344, distance: 261.6
click at [735, 344] on quentale-workspace at bounding box center [547, 324] width 1094 height 648
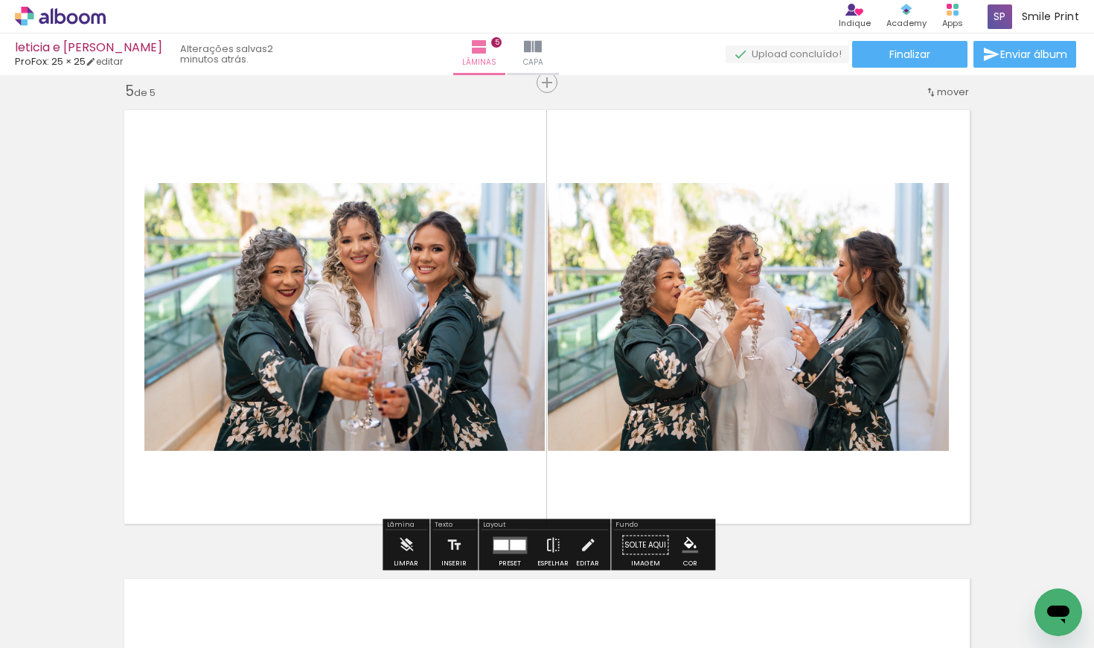
scroll to position [0, 1195]
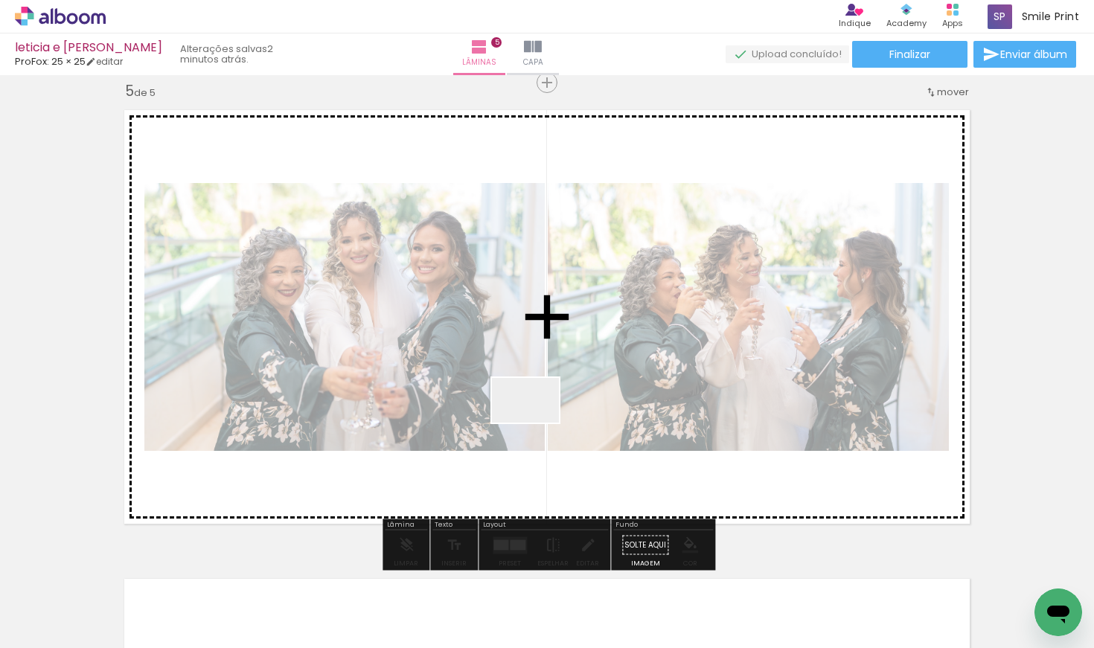
drag, startPoint x: 370, startPoint y: 606, endPoint x: 539, endPoint y: 421, distance: 250.6
click at [539, 421] on quentale-workspace at bounding box center [547, 324] width 1094 height 648
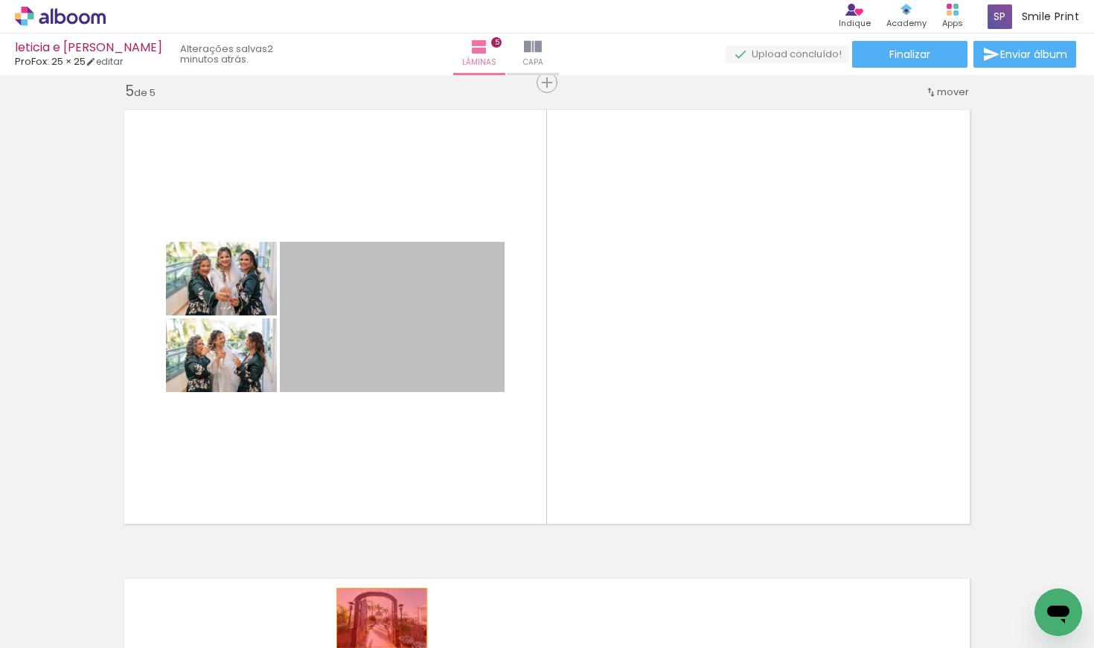
drag, startPoint x: 435, startPoint y: 308, endPoint x: 382, endPoint y: 617, distance: 313.4
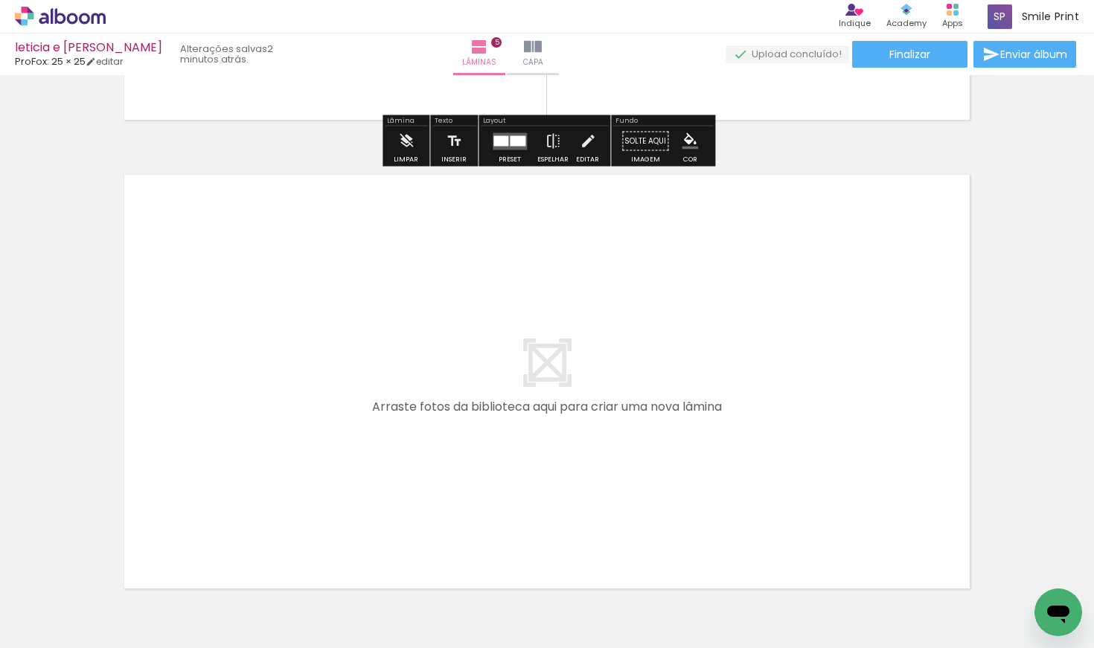
scroll to position [2346, 0]
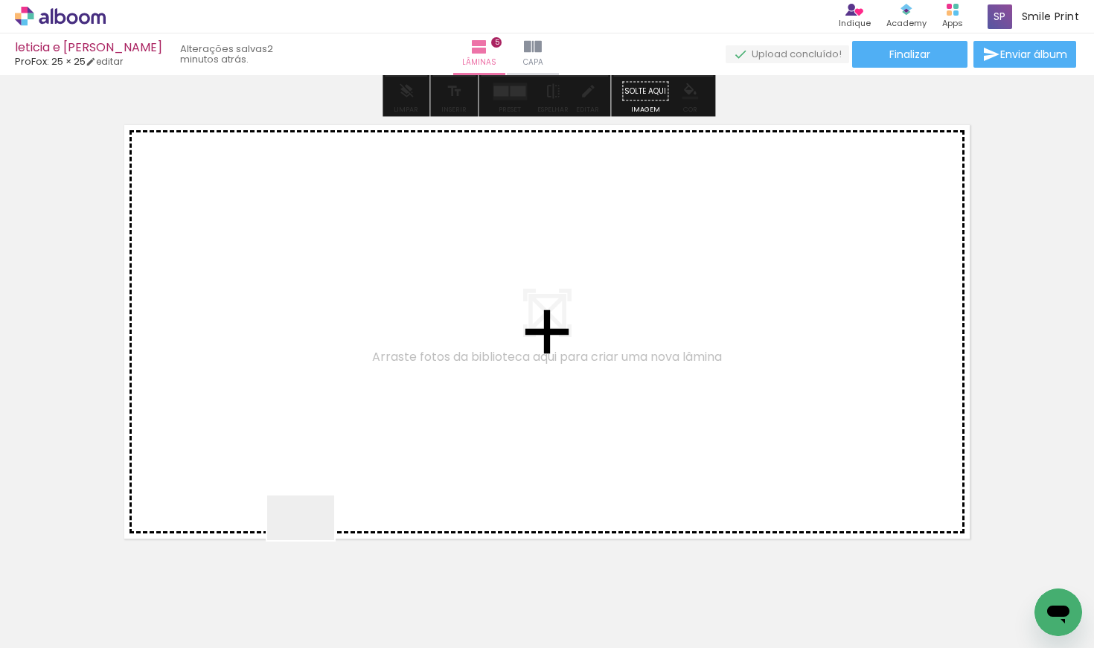
drag, startPoint x: 312, startPoint y: 607, endPoint x: 310, endPoint y: 354, distance: 253.0
click at [310, 354] on quentale-workspace at bounding box center [547, 324] width 1094 height 648
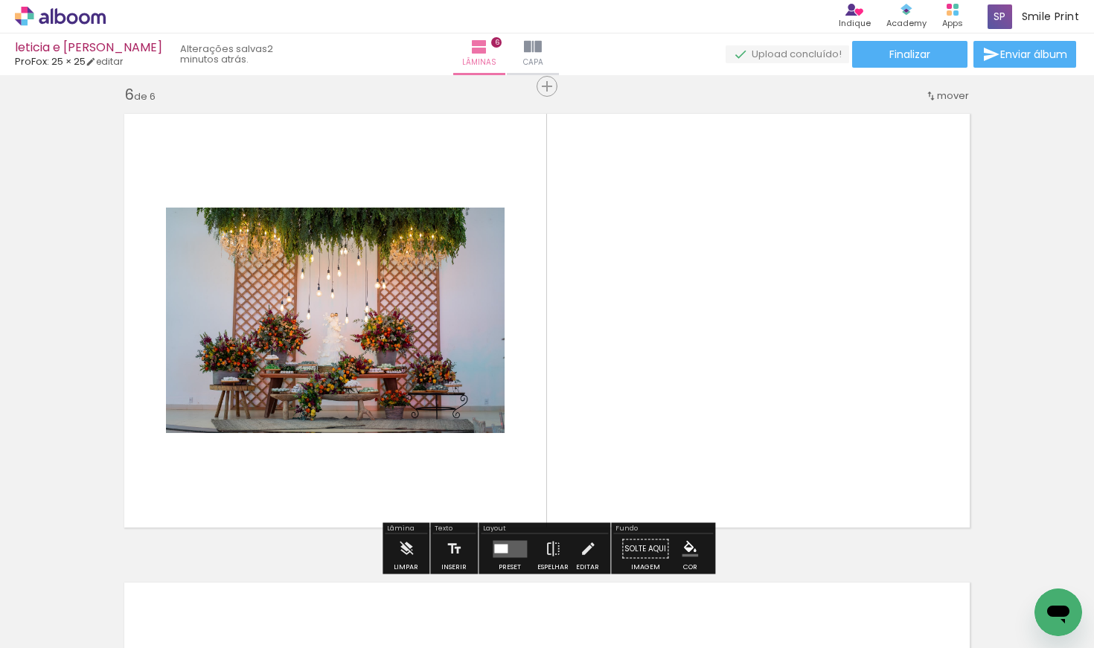
scroll to position [2361, 0]
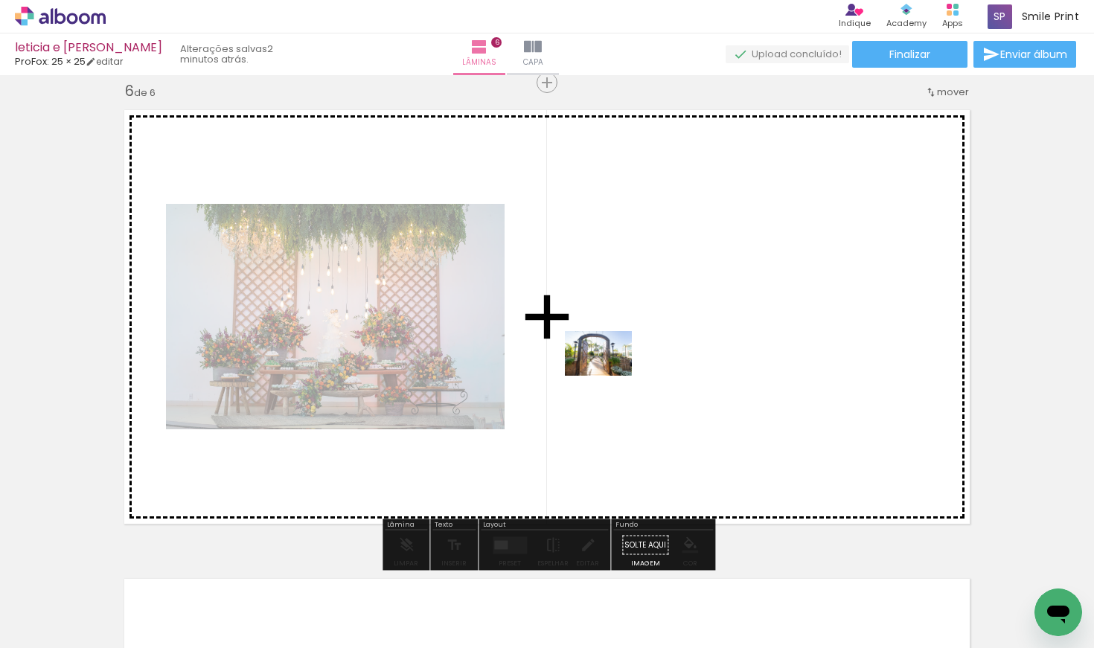
drag, startPoint x: 366, startPoint y: 600, endPoint x: 609, endPoint y: 376, distance: 330.7
click at [609, 376] on quentale-workspace at bounding box center [547, 324] width 1094 height 648
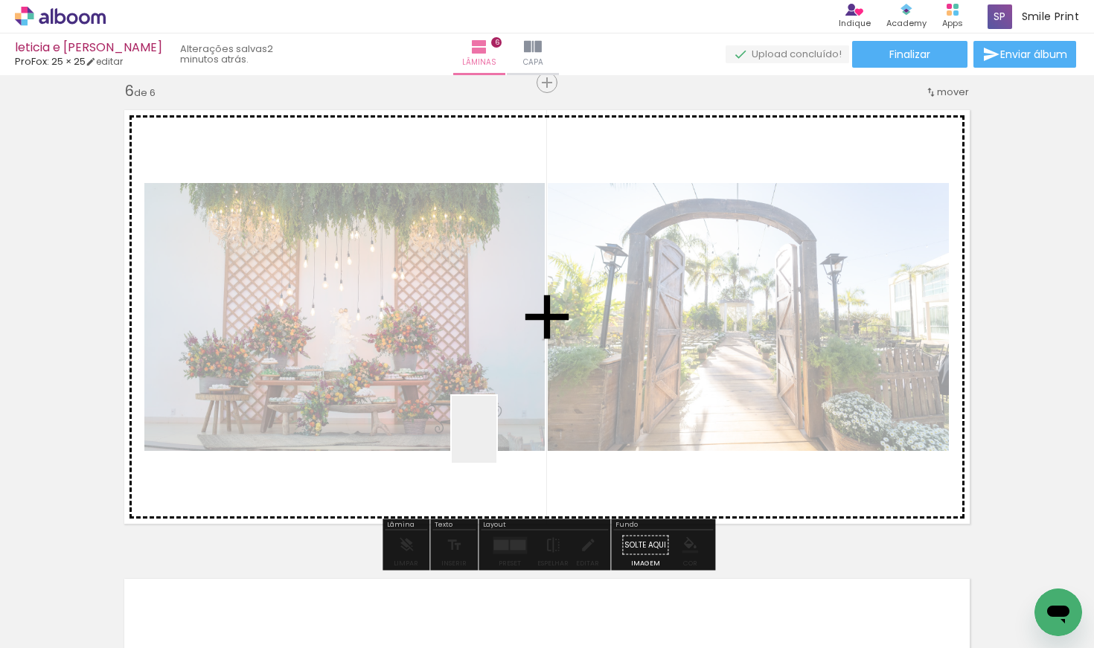
drag, startPoint x: 465, startPoint y: 589, endPoint x: 519, endPoint y: 400, distance: 197.3
click at [519, 400] on quentale-workspace at bounding box center [547, 324] width 1094 height 648
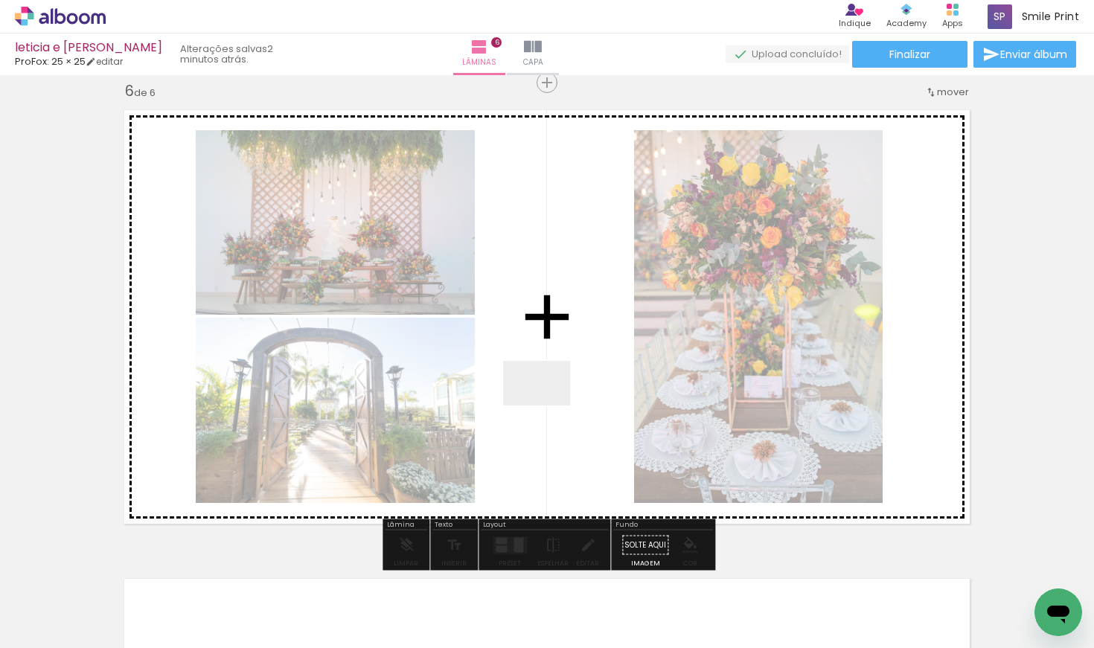
drag, startPoint x: 537, startPoint y: 606, endPoint x: 549, endPoint y: 392, distance: 213.9
click at [549, 392] on quentale-workspace at bounding box center [547, 324] width 1094 height 648
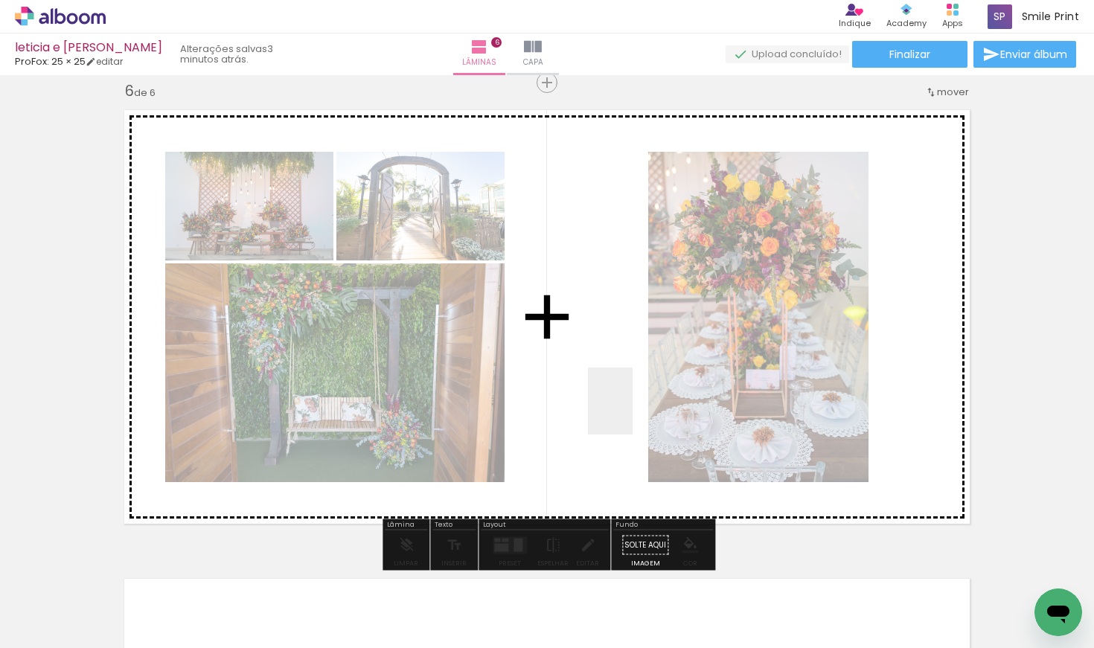
drag, startPoint x: 632, startPoint y: 607, endPoint x: 633, endPoint y: 394, distance: 212.8
click at [633, 394] on quentale-workspace at bounding box center [547, 324] width 1094 height 648
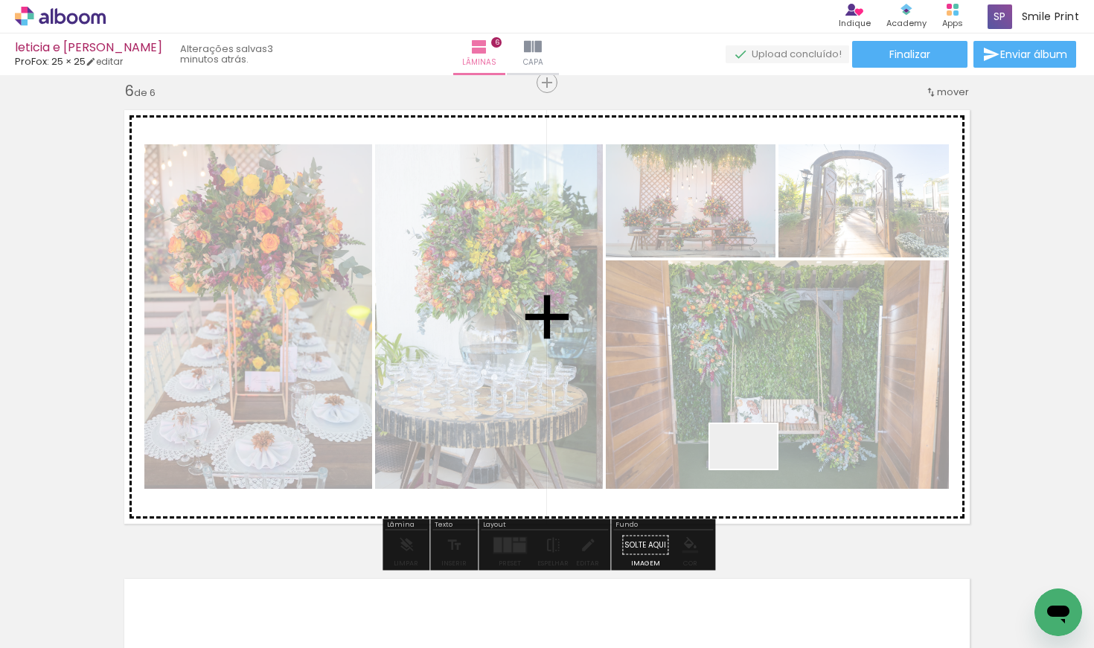
drag, startPoint x: 705, startPoint y: 609, endPoint x: 756, endPoint y: 468, distance: 149.4
click at [756, 468] on quentale-workspace at bounding box center [547, 324] width 1094 height 648
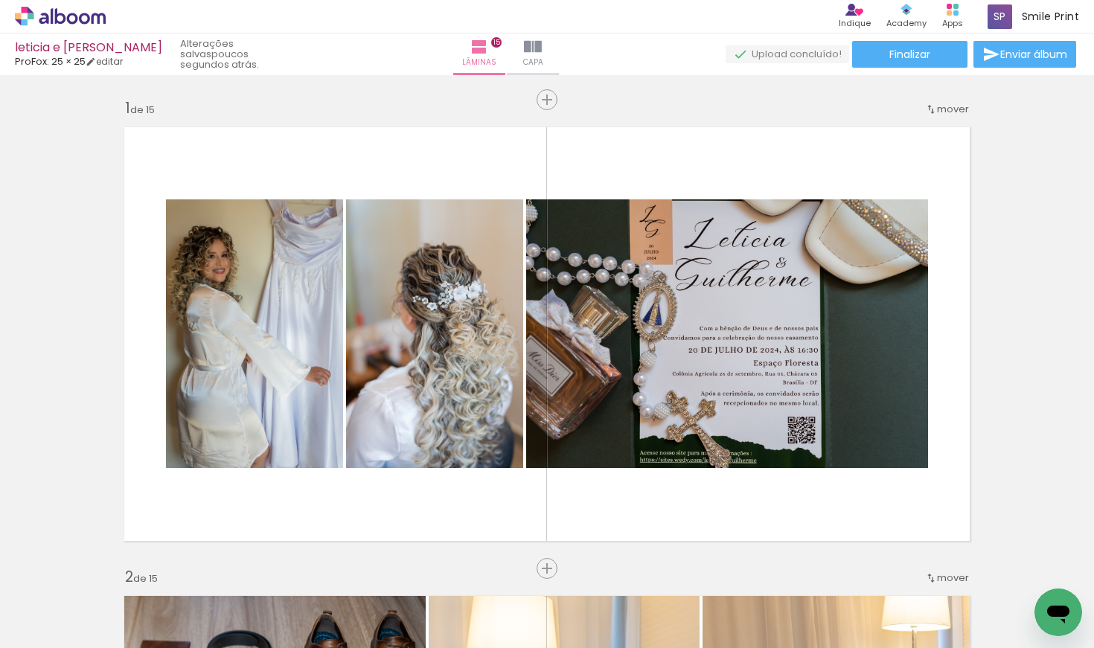
click at [710, 506] on quentale-workspace at bounding box center [547, 324] width 1094 height 648
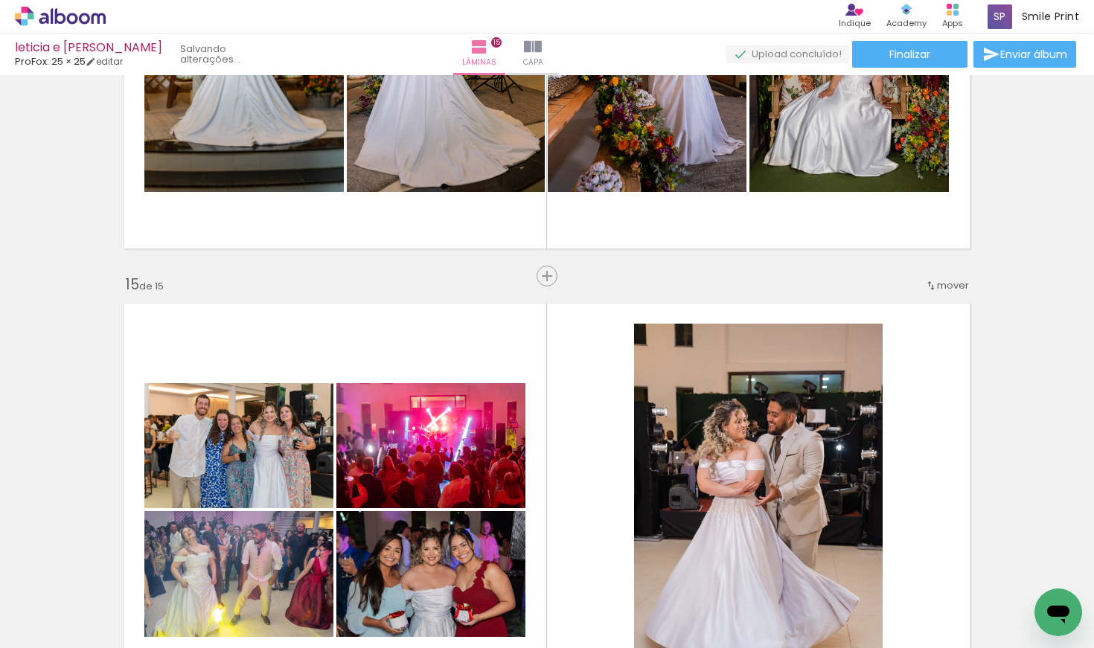
drag, startPoint x: 795, startPoint y: 597, endPoint x: 794, endPoint y: 509, distance: 87.8
click at [794, 509] on quentale-workspace at bounding box center [547, 324] width 1094 height 648
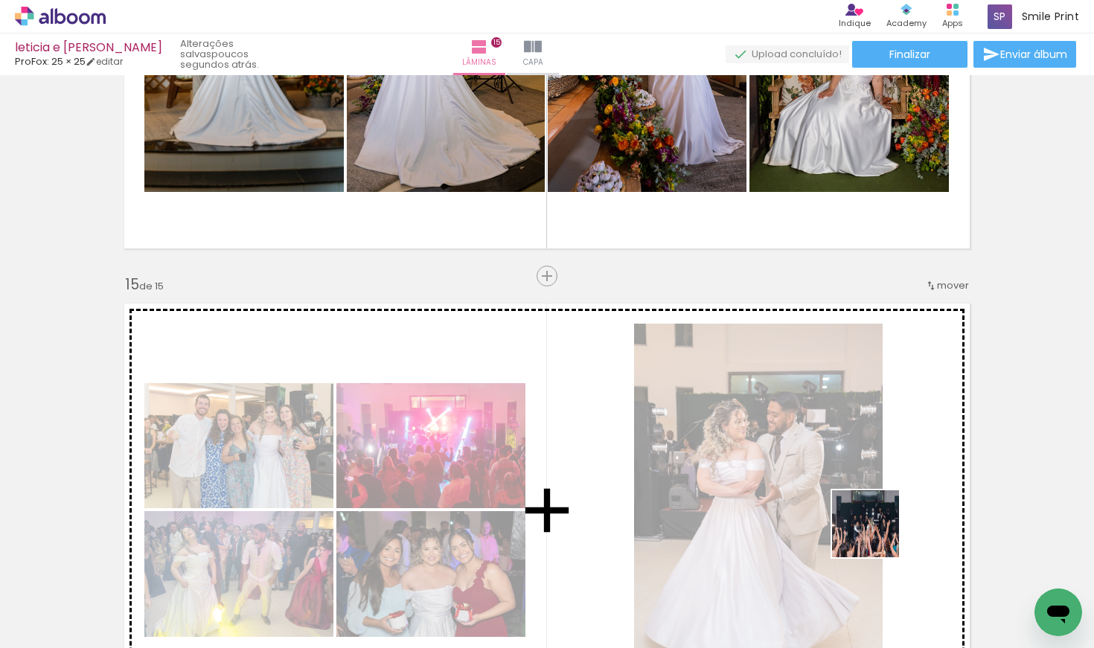
drag, startPoint x: 876, startPoint y: 602, endPoint x: 876, endPoint y: 511, distance: 90.8
click at [876, 511] on quentale-workspace at bounding box center [547, 324] width 1094 height 648
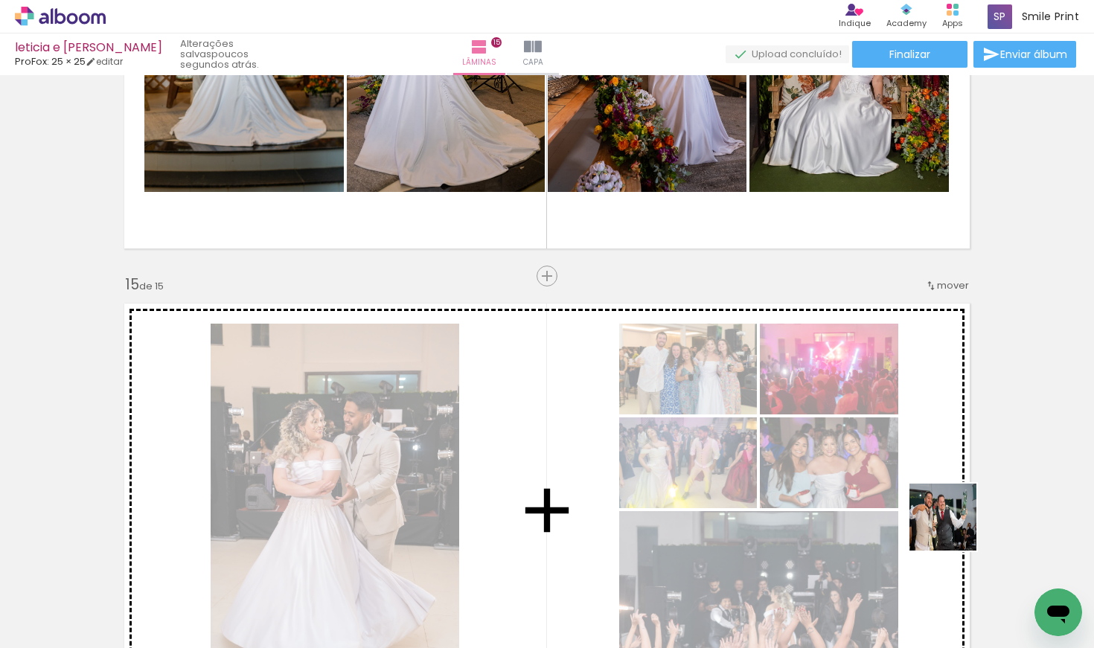
drag, startPoint x: 965, startPoint y: 609, endPoint x: 949, endPoint y: 501, distance: 109.0
click at [949, 501] on quentale-workspace at bounding box center [547, 324] width 1094 height 648
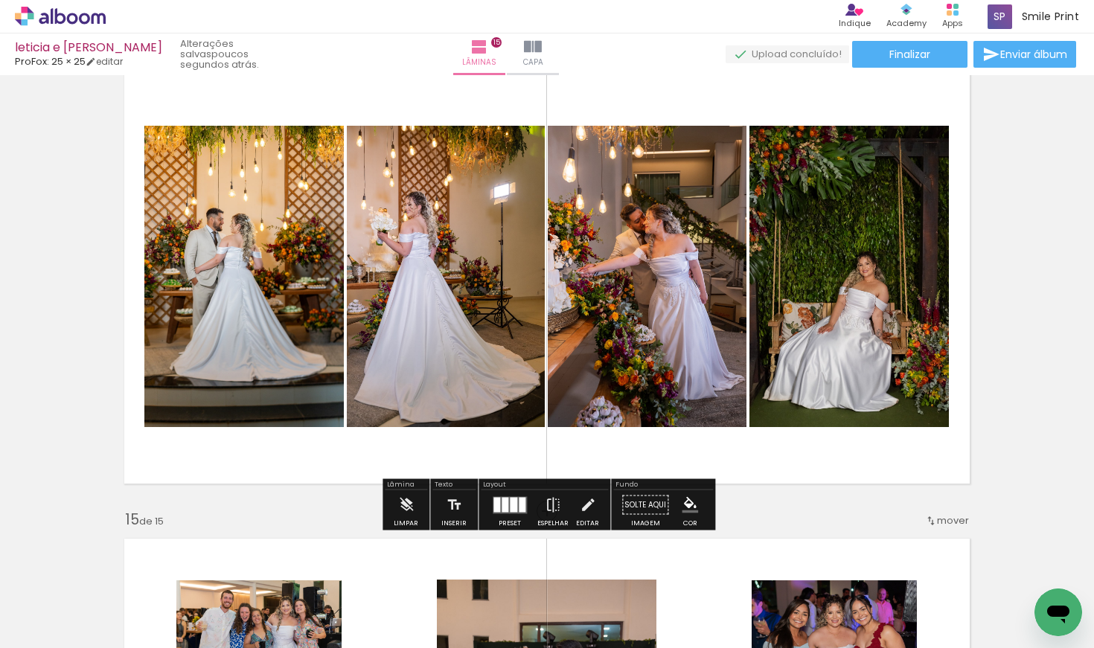
scroll to position [6181, 0]
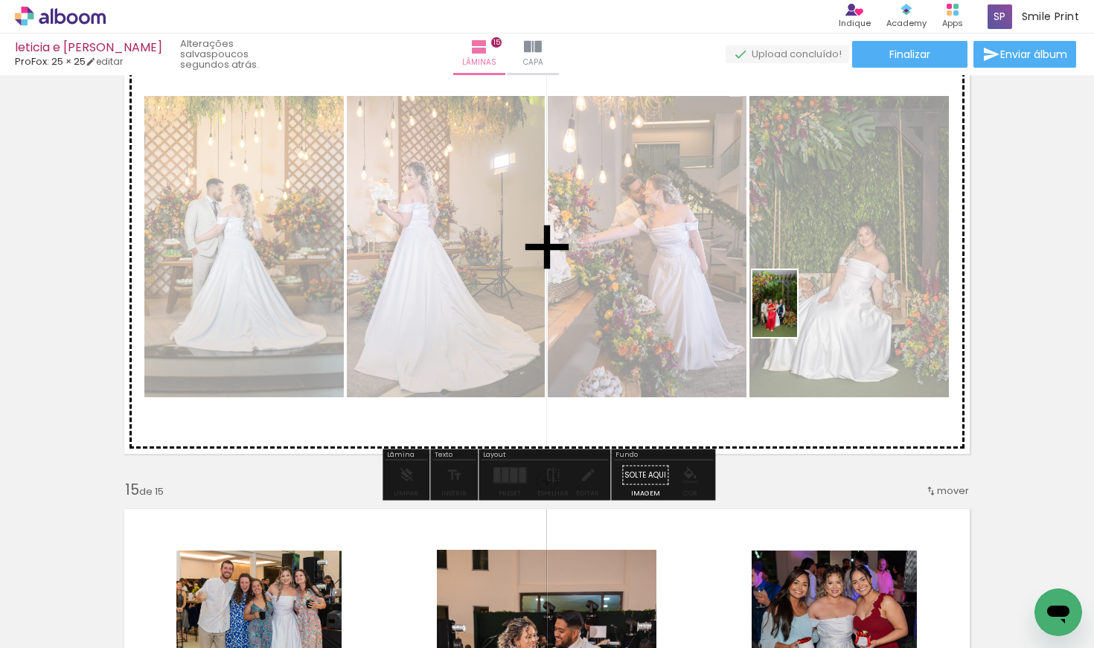
drag, startPoint x: 1036, startPoint y: 569, endPoint x: 797, endPoint y: 315, distance: 349.0
click at [797, 315] on quentale-workspace at bounding box center [547, 324] width 1094 height 648
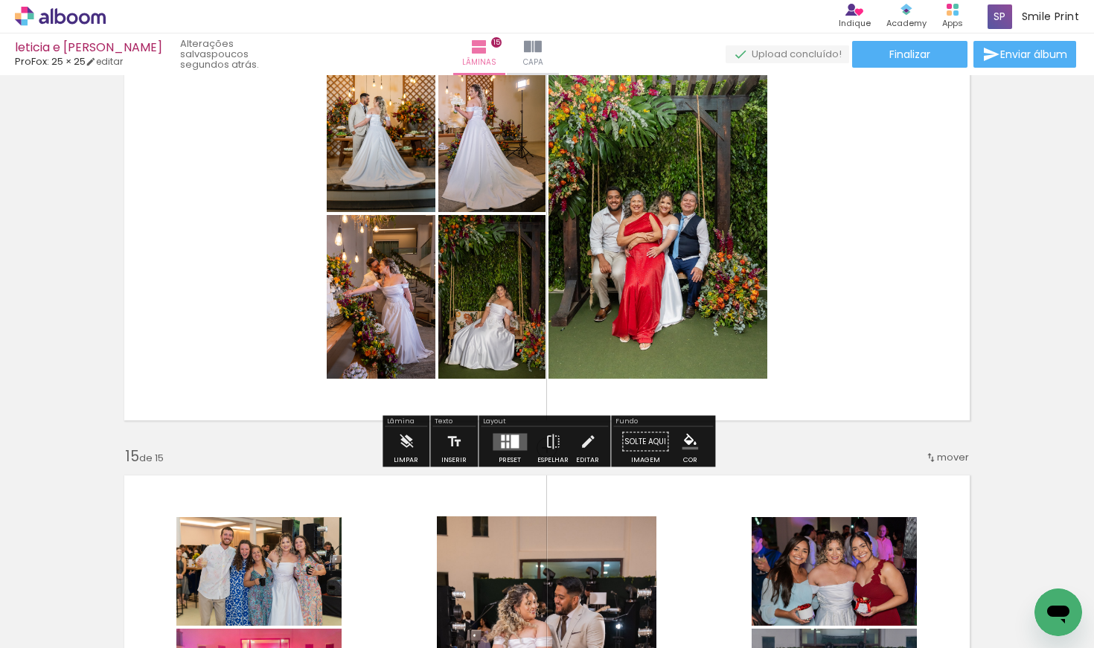
scroll to position [6215, 0]
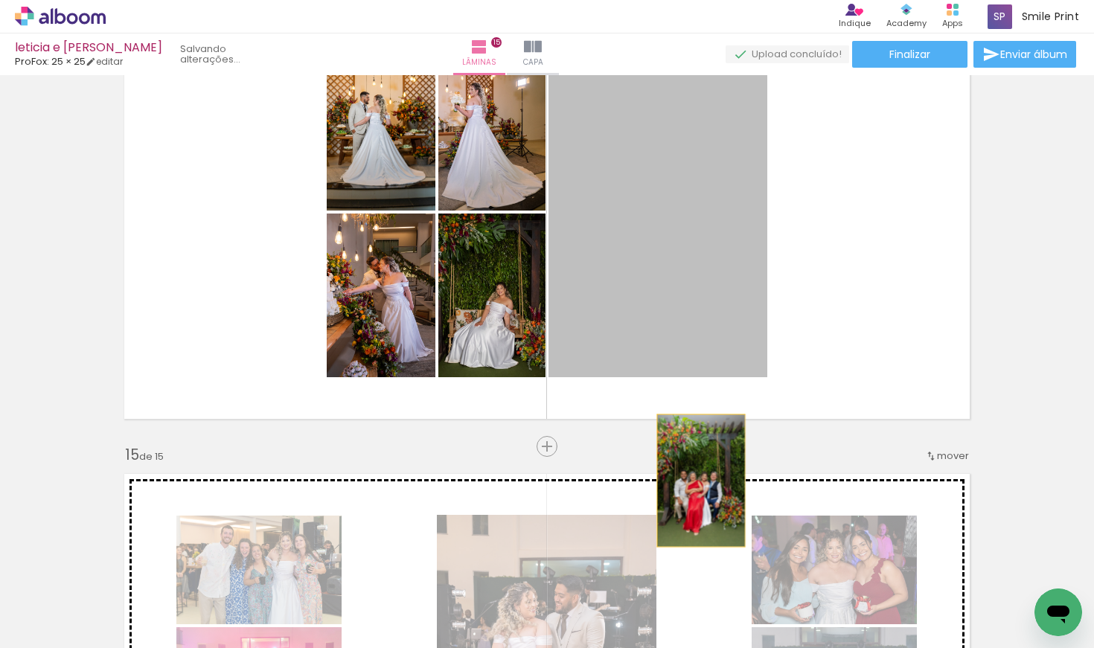
drag, startPoint x: 666, startPoint y: 250, endPoint x: 696, endPoint y: 479, distance: 231.1
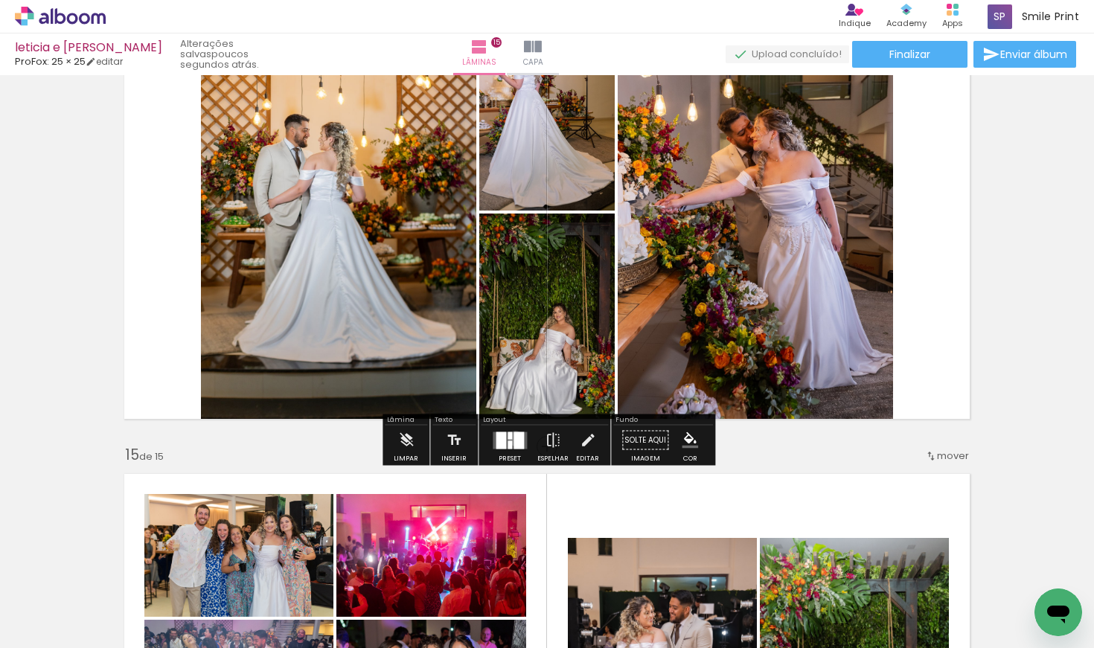
click at [513, 437] on div at bounding box center [518, 440] width 10 height 17
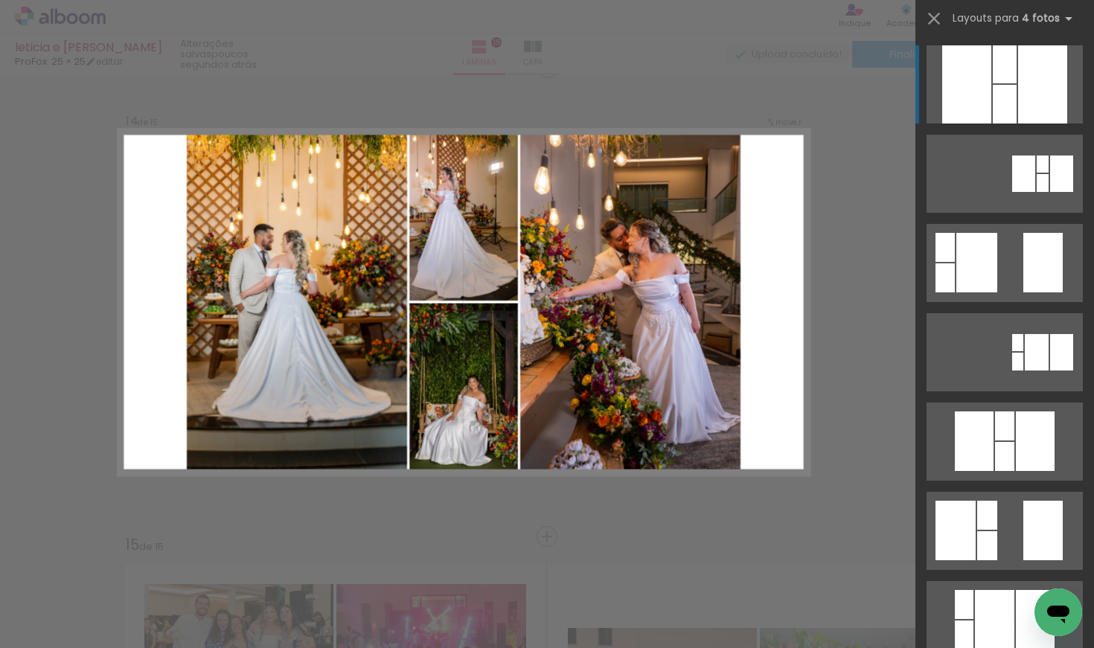
scroll to position [6111, 0]
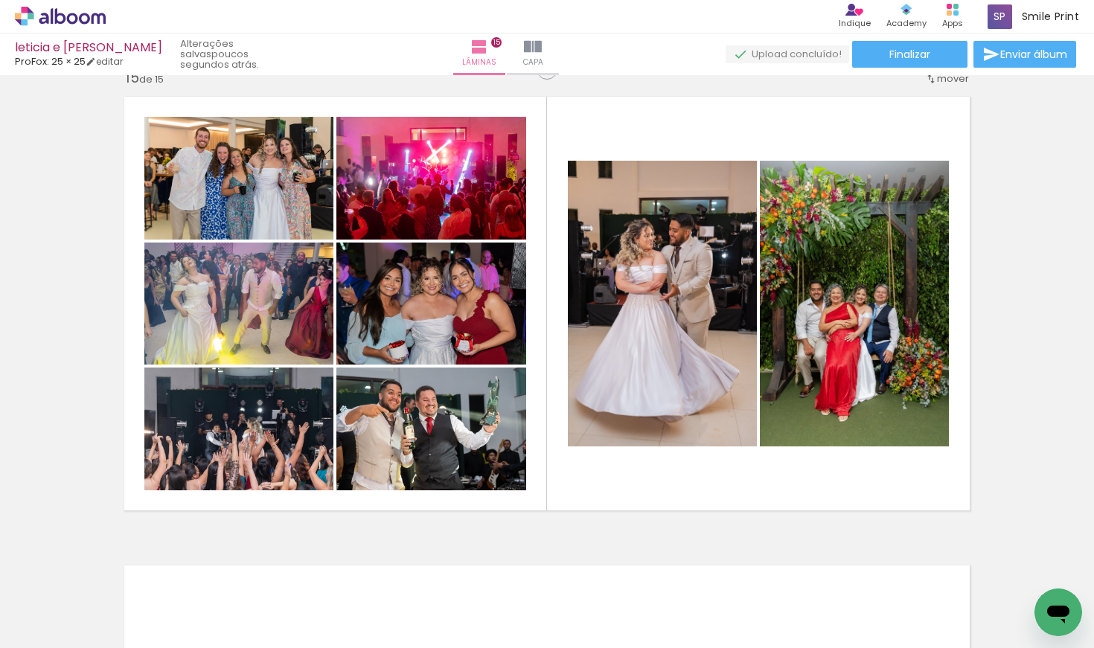
scroll to position [6594, 0]
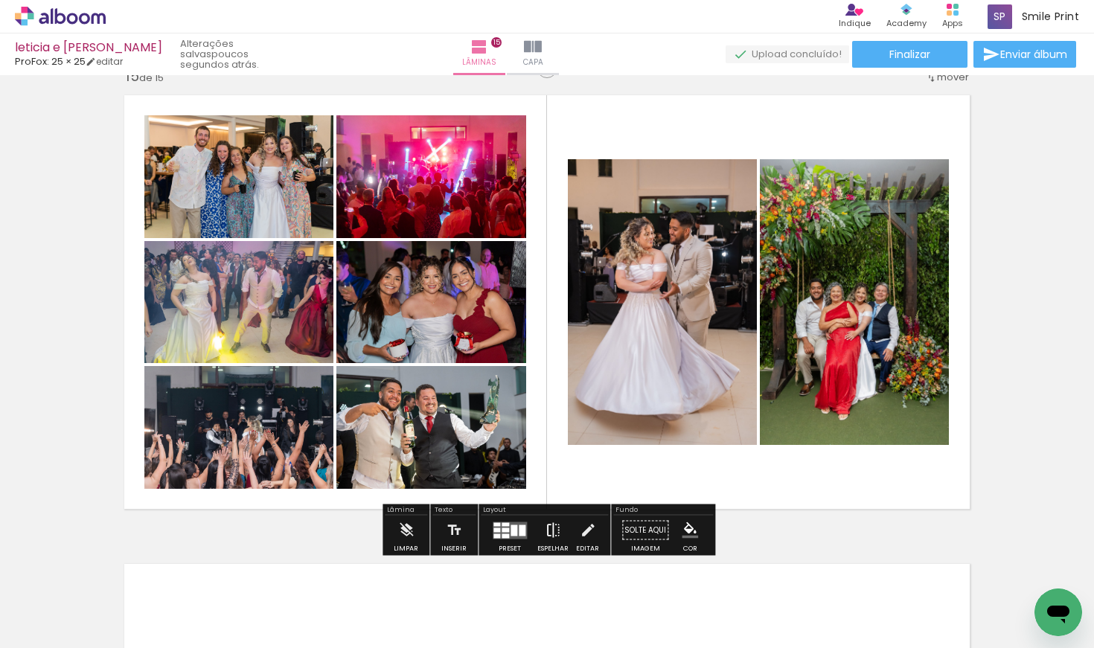
click at [545, 526] on iron-icon at bounding box center [553, 531] width 16 height 30
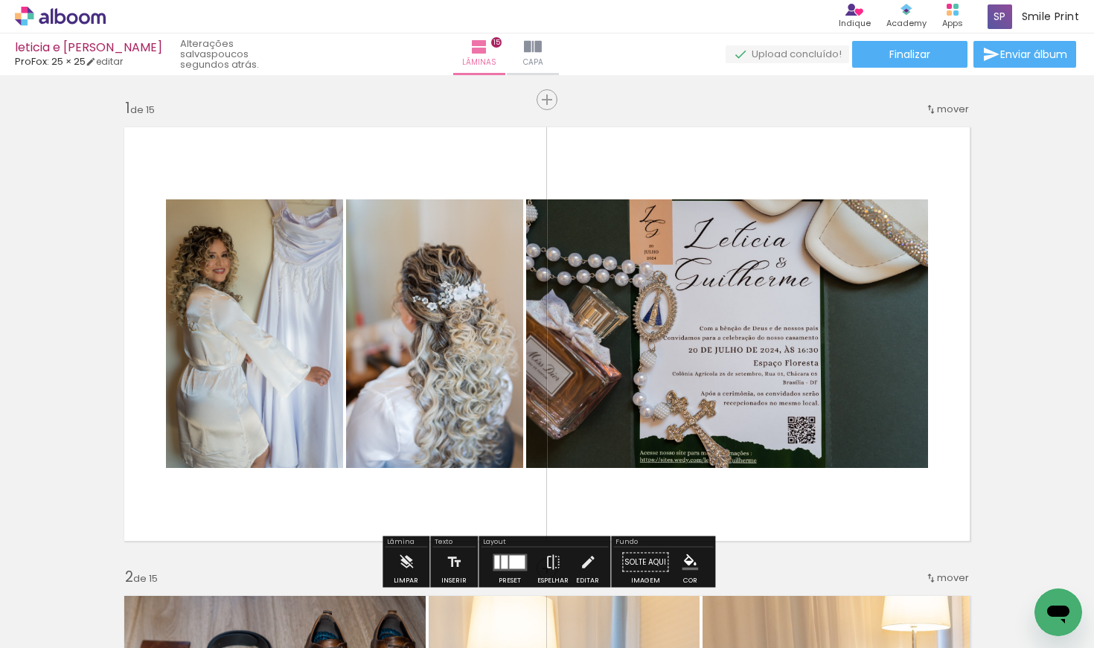
scroll to position [0, 0]
click at [907, 55] on span "Finalizar" at bounding box center [909, 54] width 41 height 10
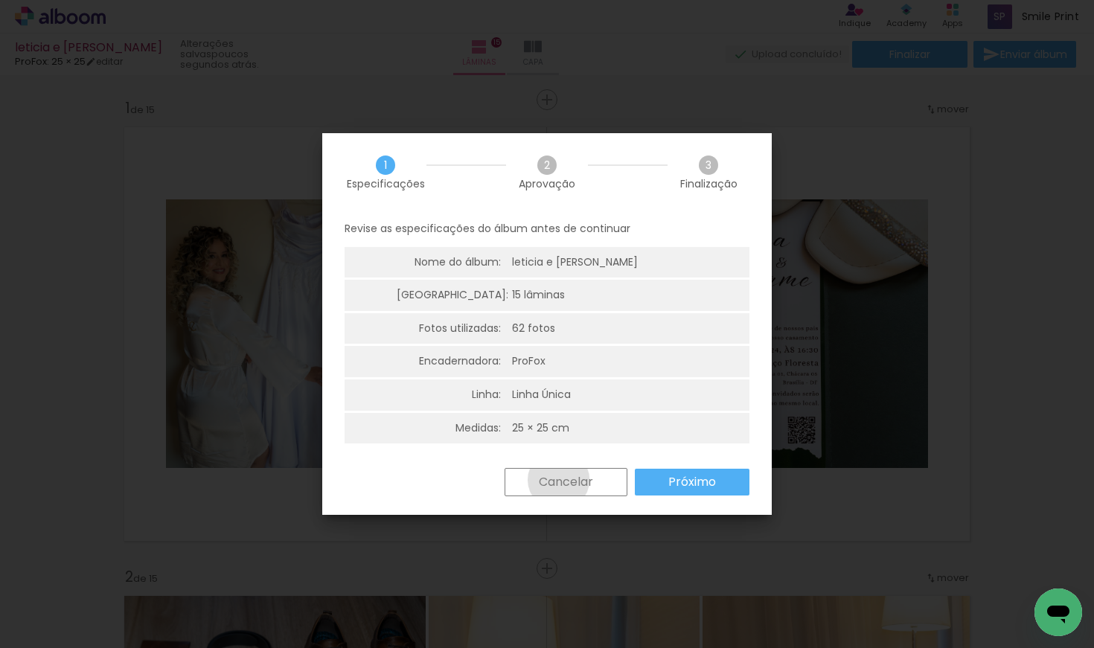
click at [0, 0] on slot "Cancelar" at bounding box center [0, 0] width 0 height 0
